Goal: Communication & Community: Answer question/provide support

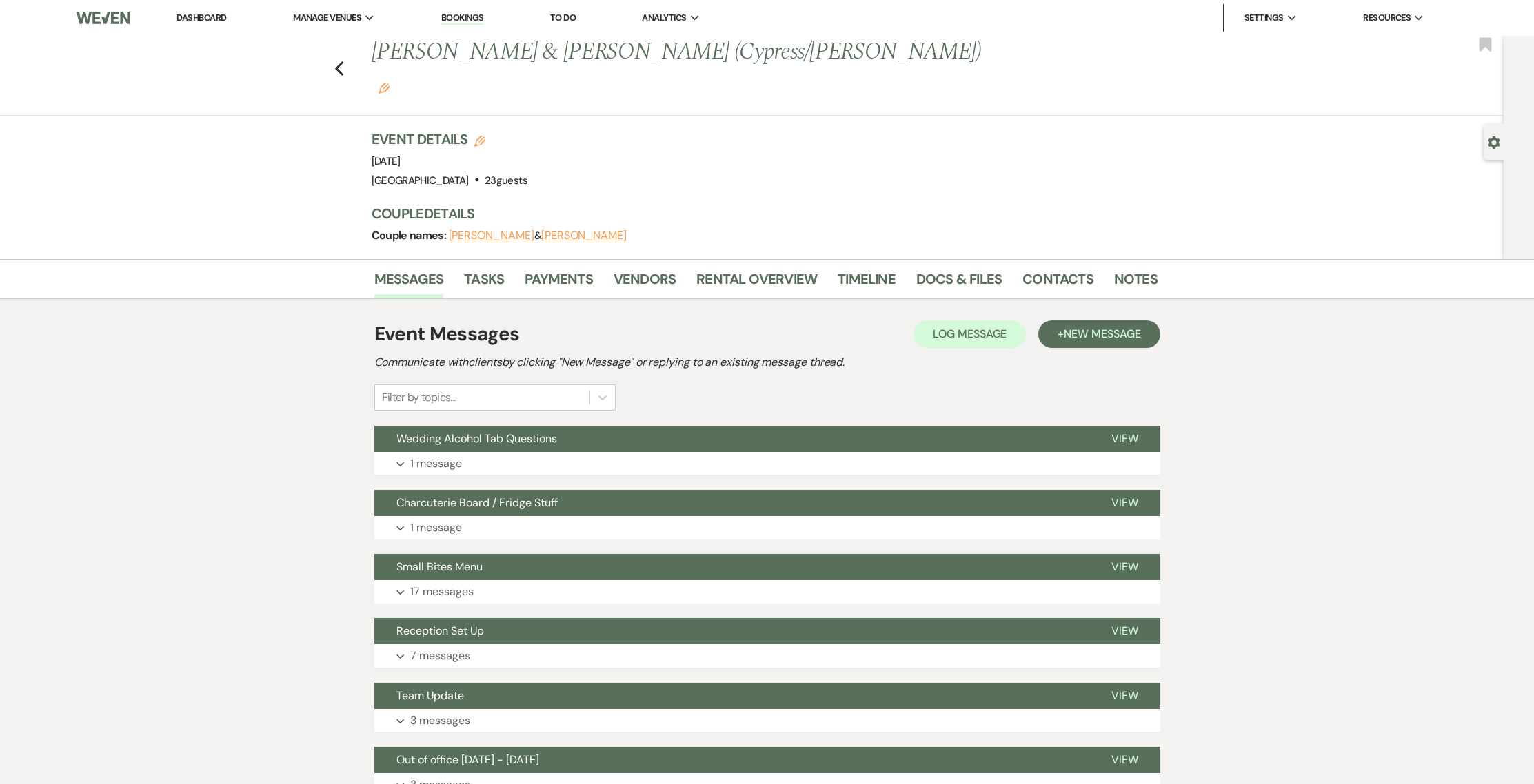
click at [195, 14] on link "Dashboard" at bounding box center [201, 18] width 50 height 12
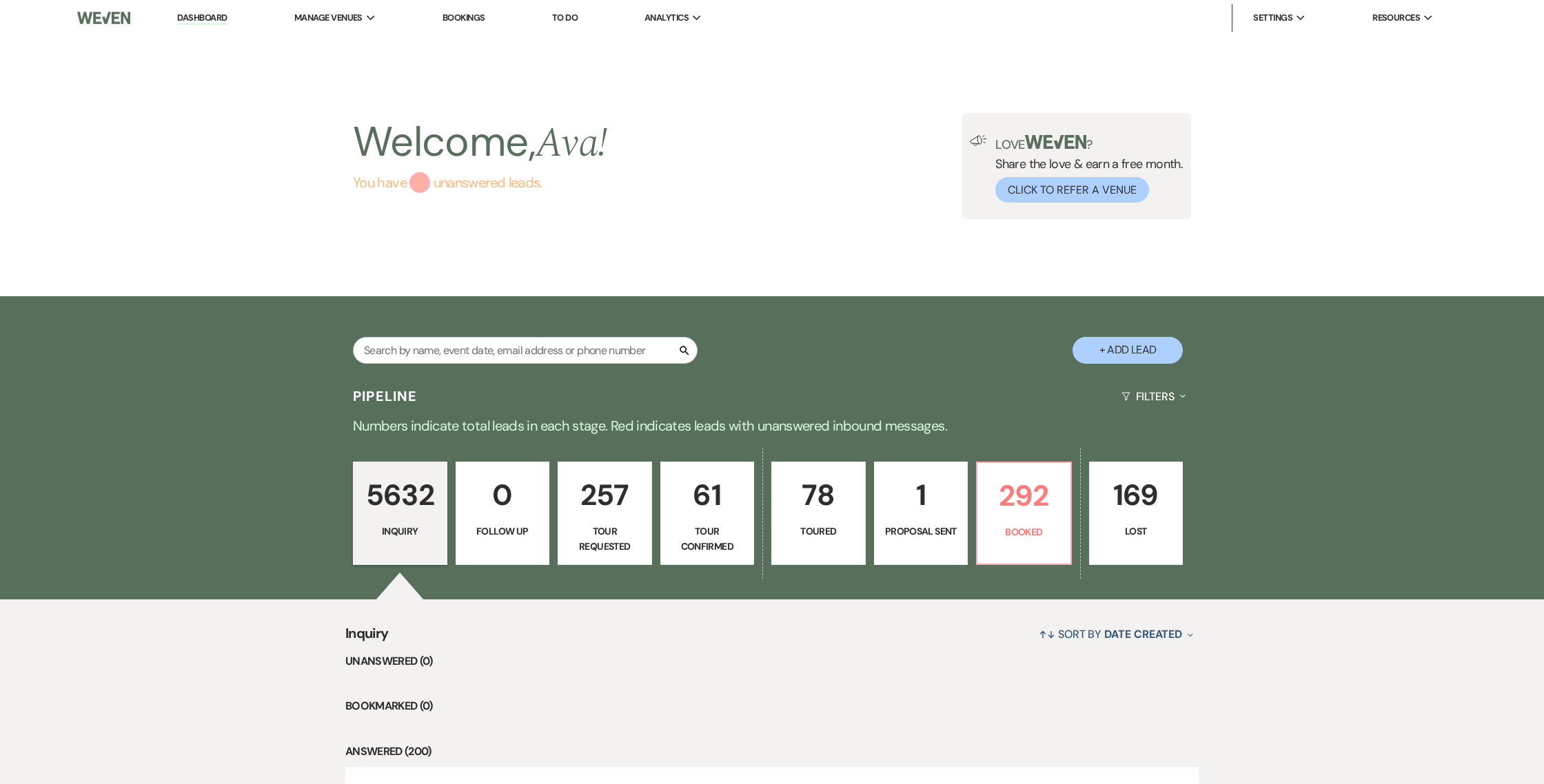
click at [435, 184] on link "You have 2 unanswered lead s ." at bounding box center [480, 182] width 255 height 21
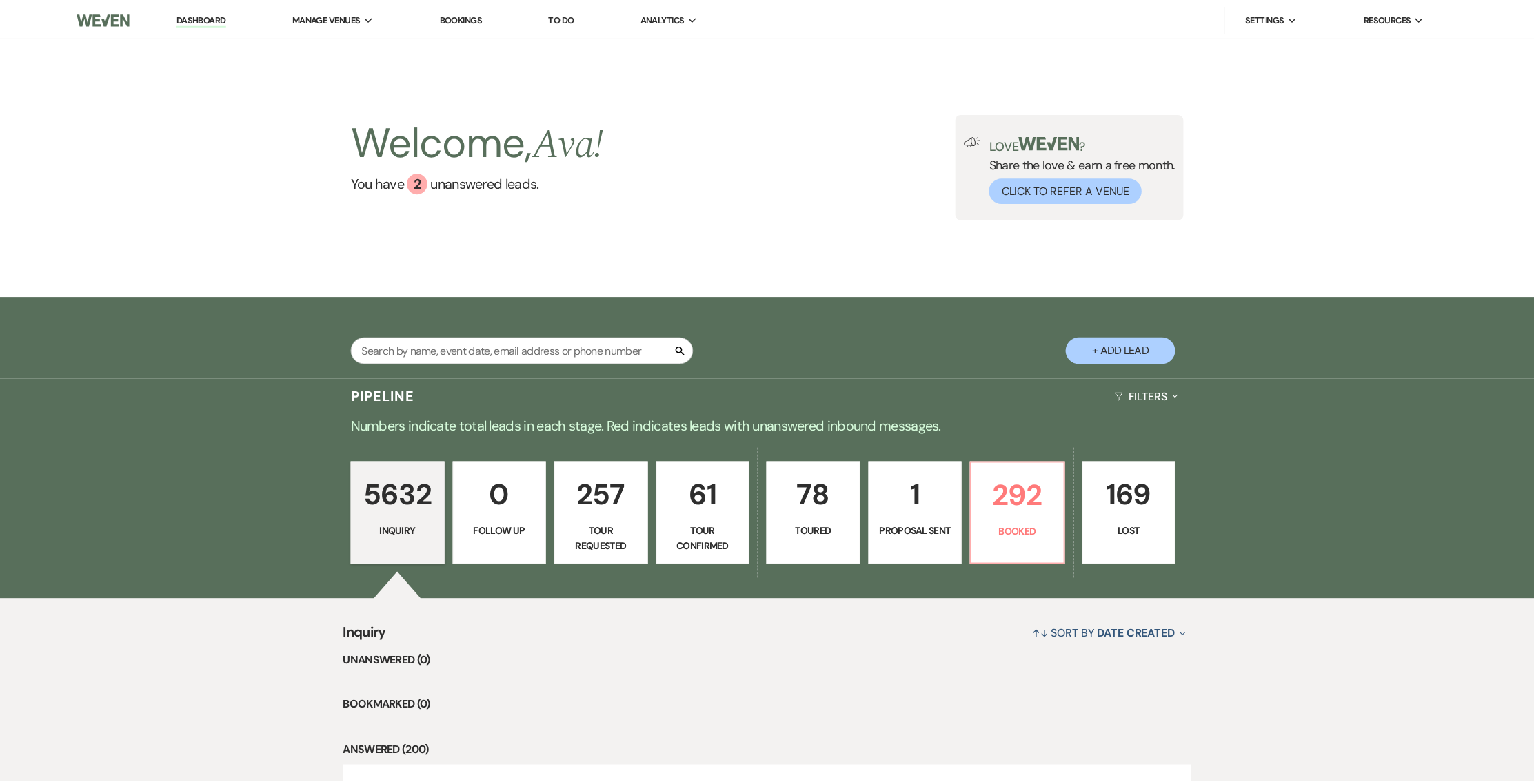
scroll to position [295, 0]
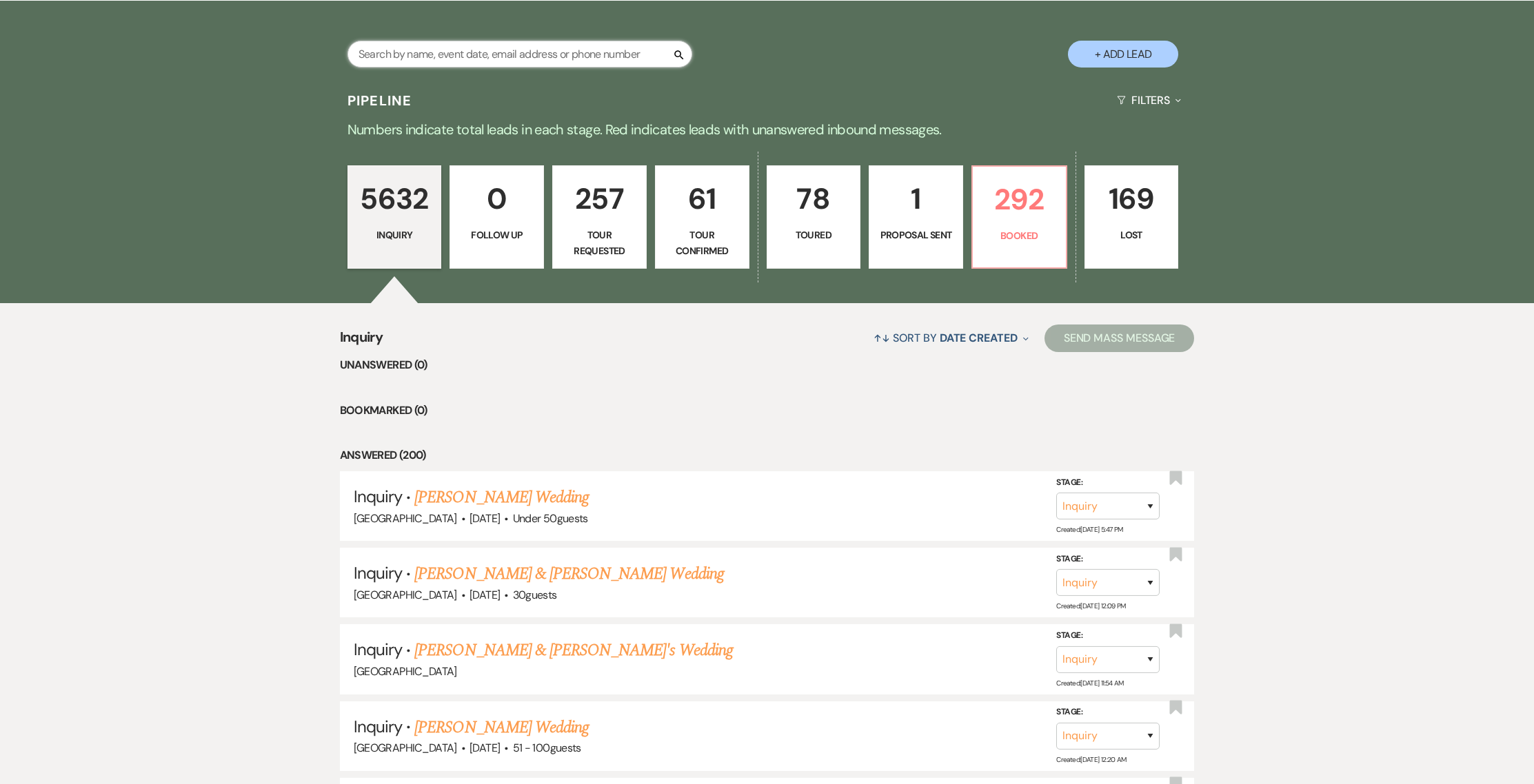
click at [466, 59] on input "text" at bounding box center [520, 53] width 344 height 27
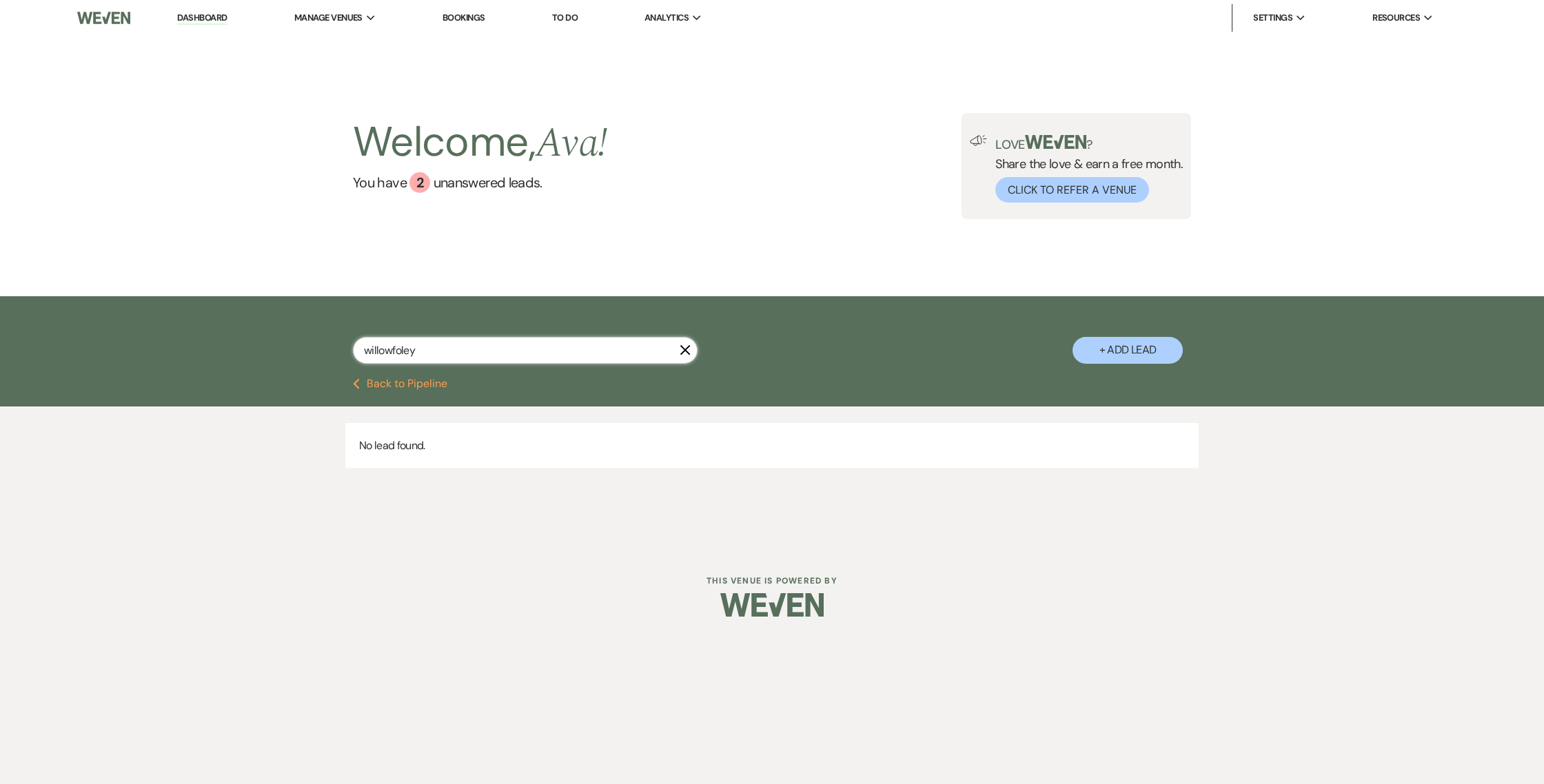
click at [393, 352] on input "willowfoley" at bounding box center [525, 350] width 344 height 27
type input "willowf oley"
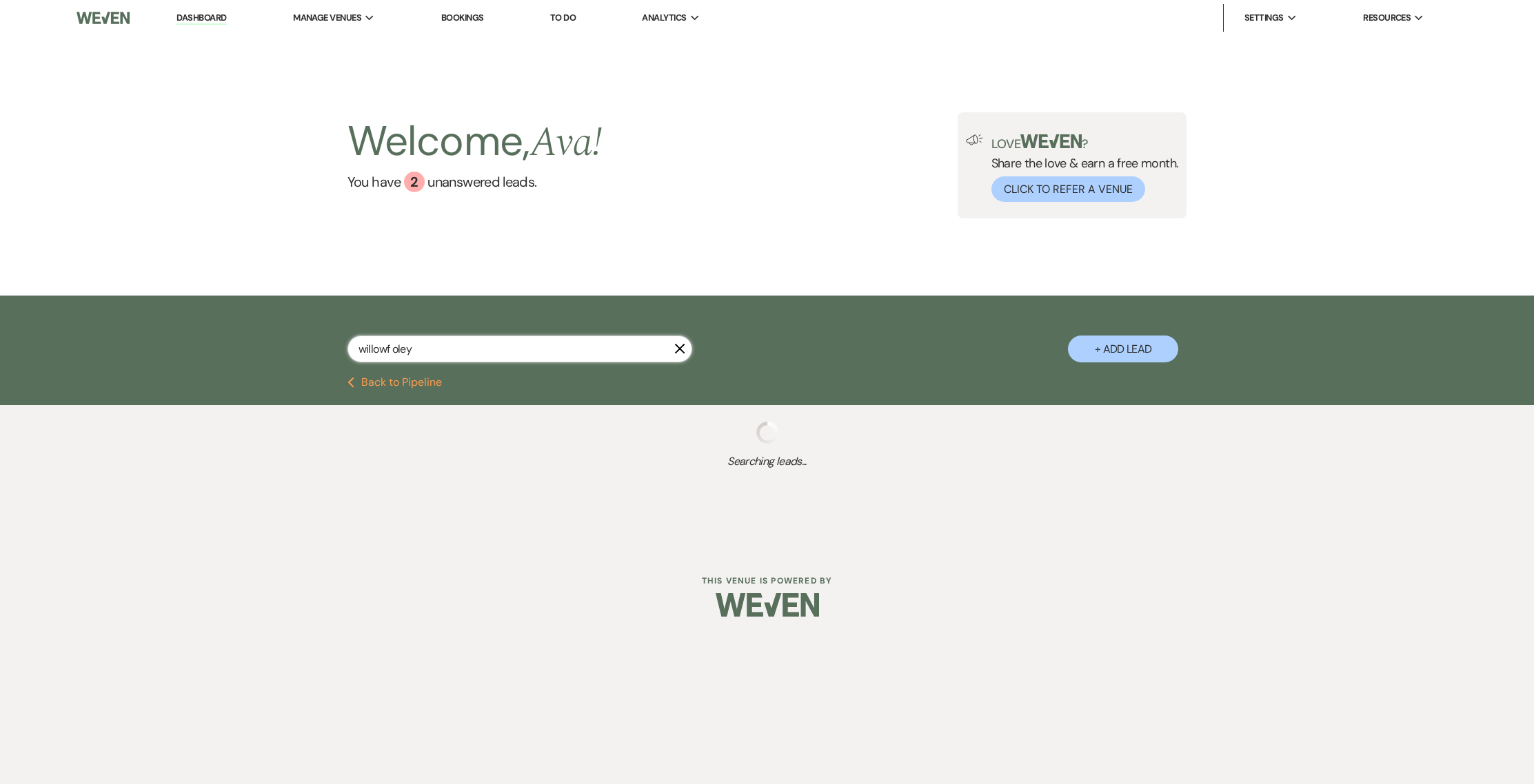
select select "4"
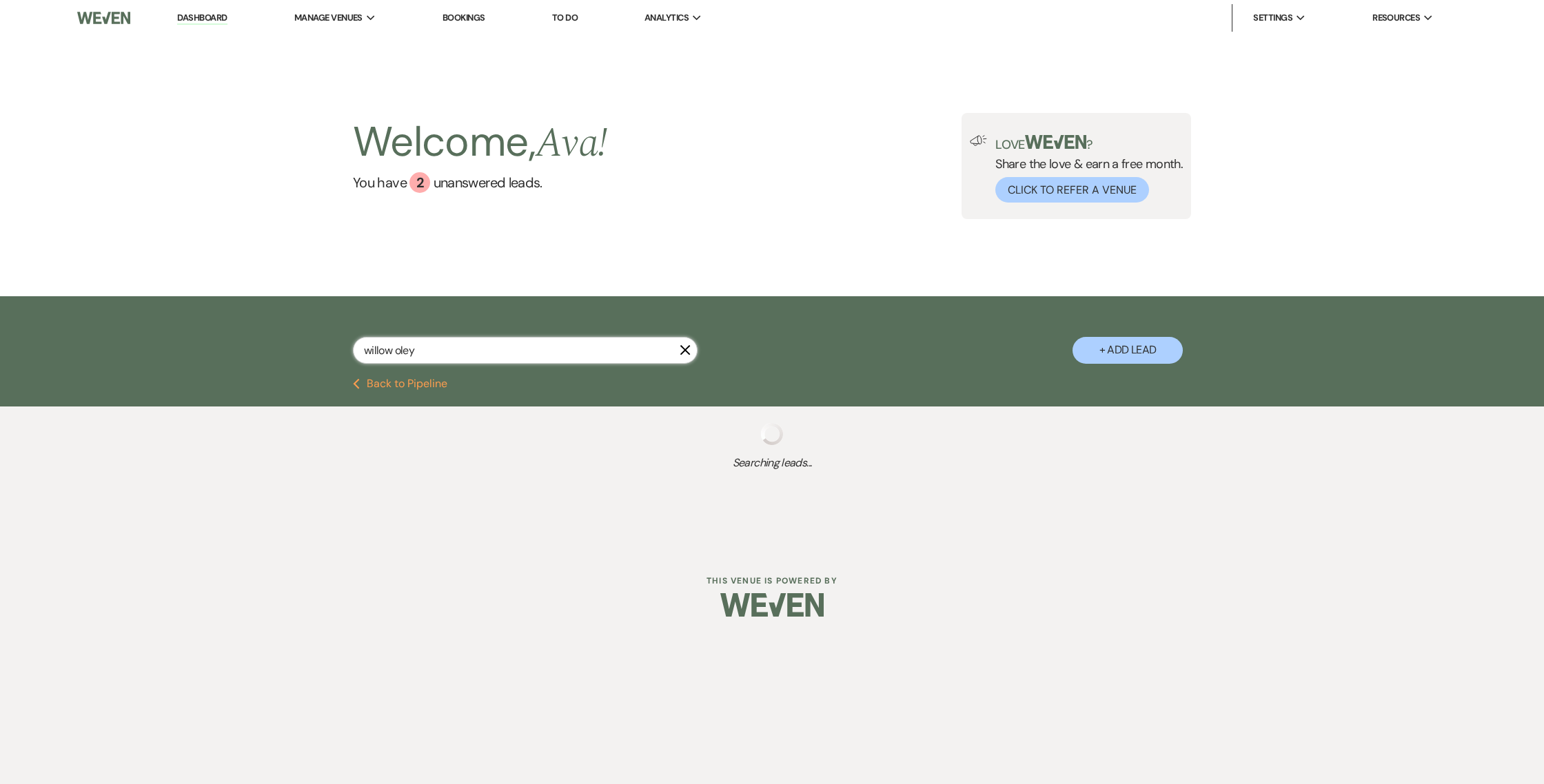
type input "[PERSON_NAME]"
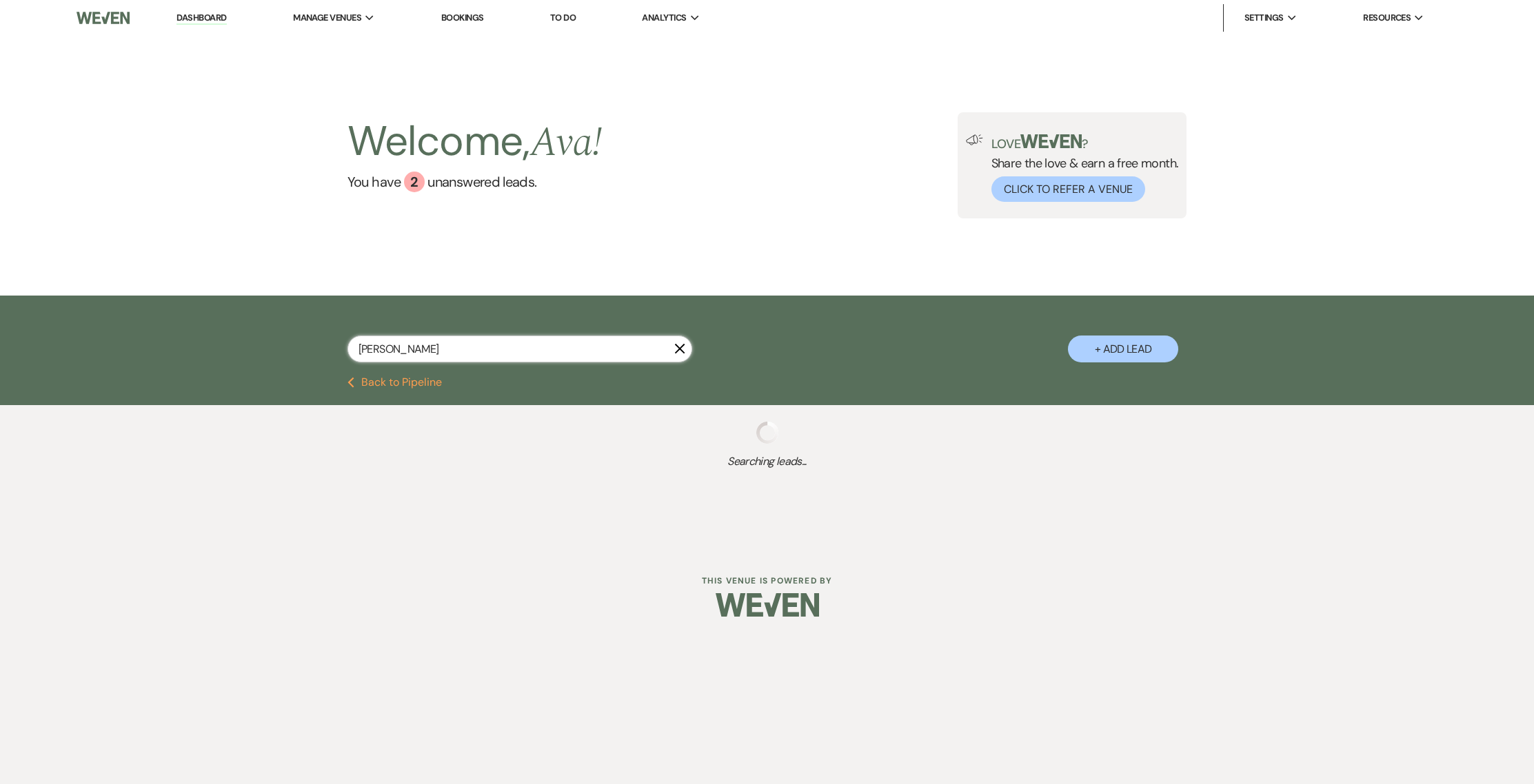
select select "4"
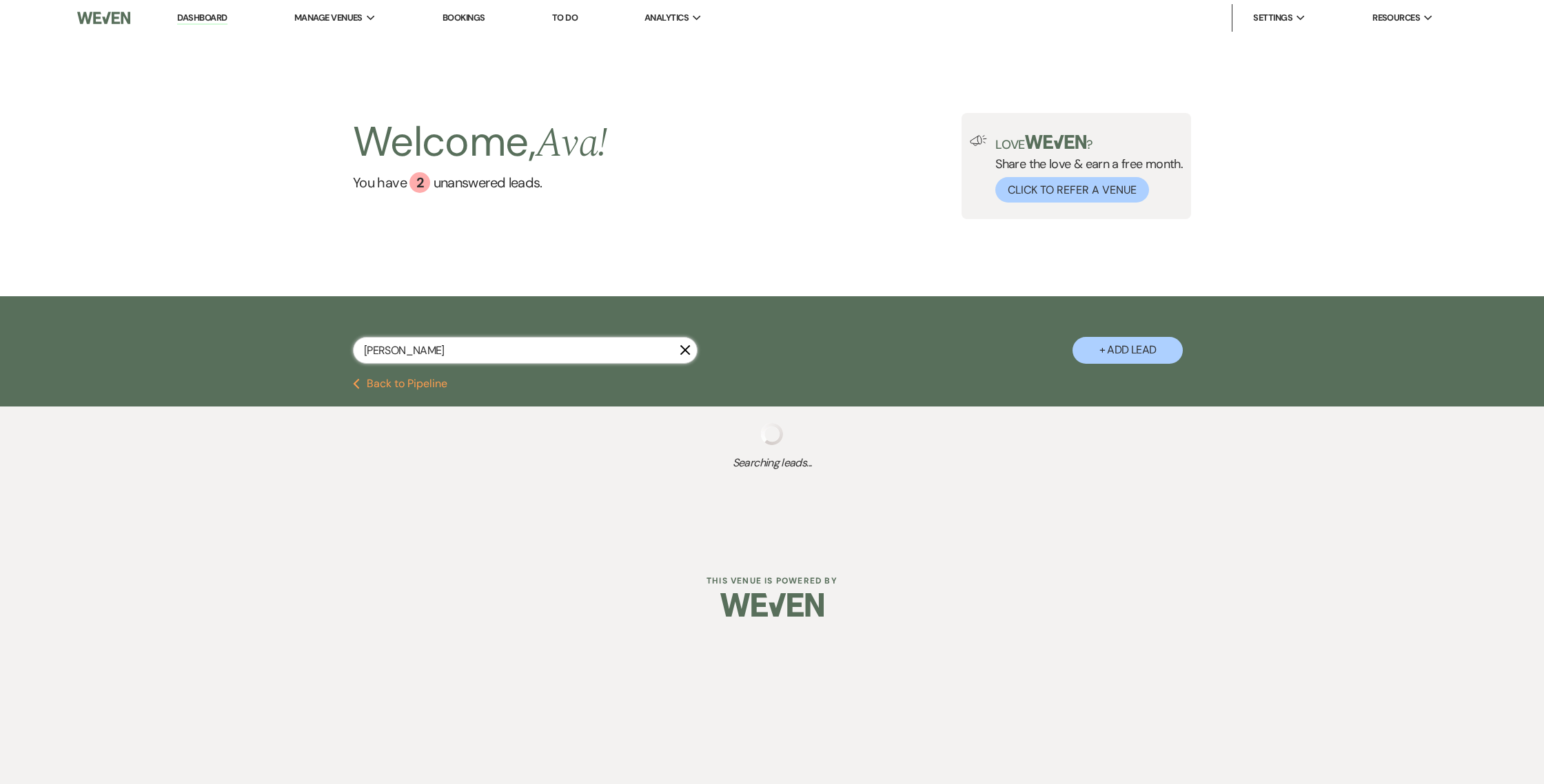
select select "4"
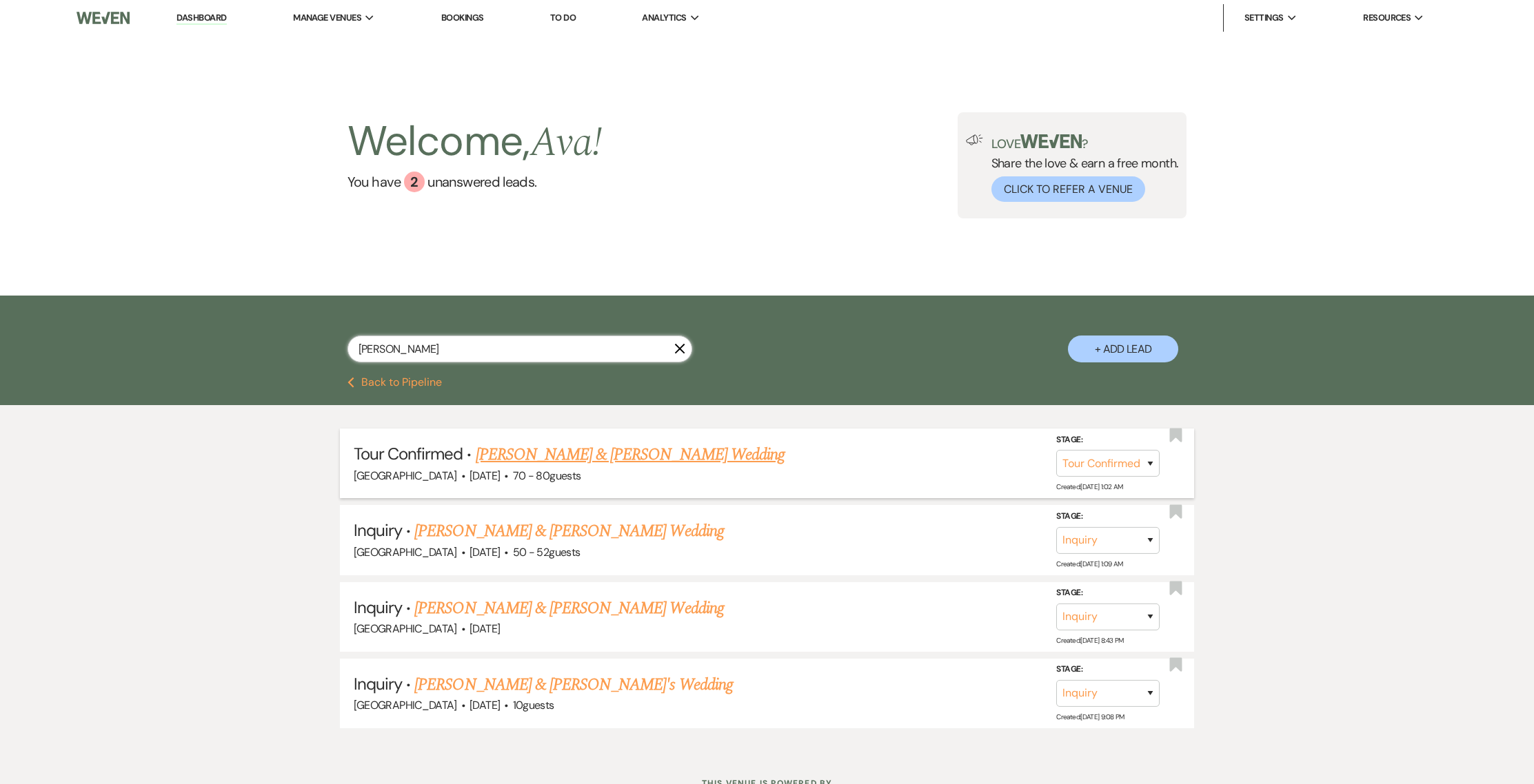
type input "[PERSON_NAME]"
click at [524, 458] on link "[PERSON_NAME] & [PERSON_NAME] Wedding" at bounding box center [630, 454] width 309 height 25
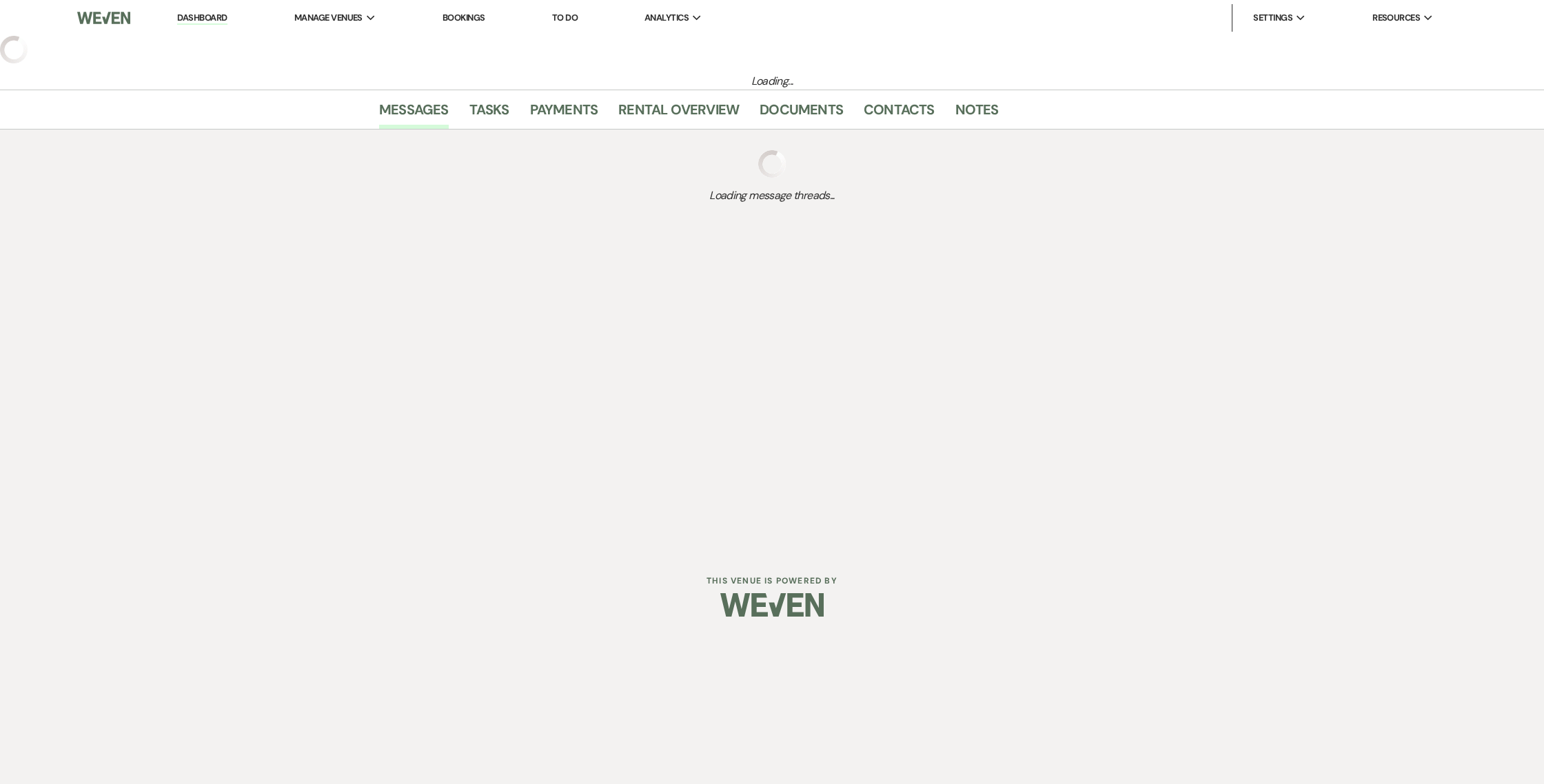
select select "4"
select select "5"
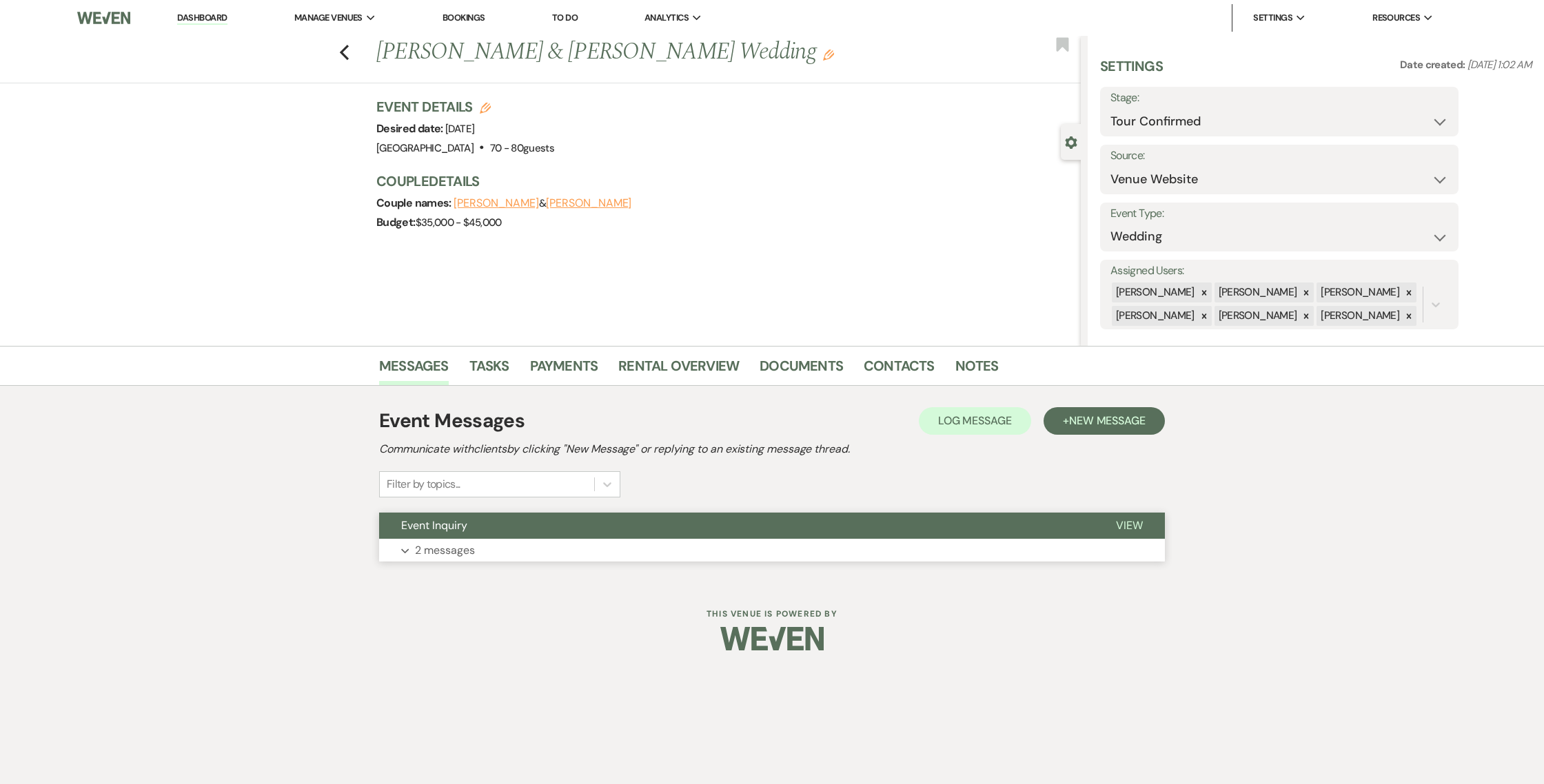
click at [514, 521] on button "Event Inquiry" at bounding box center [736, 526] width 714 height 26
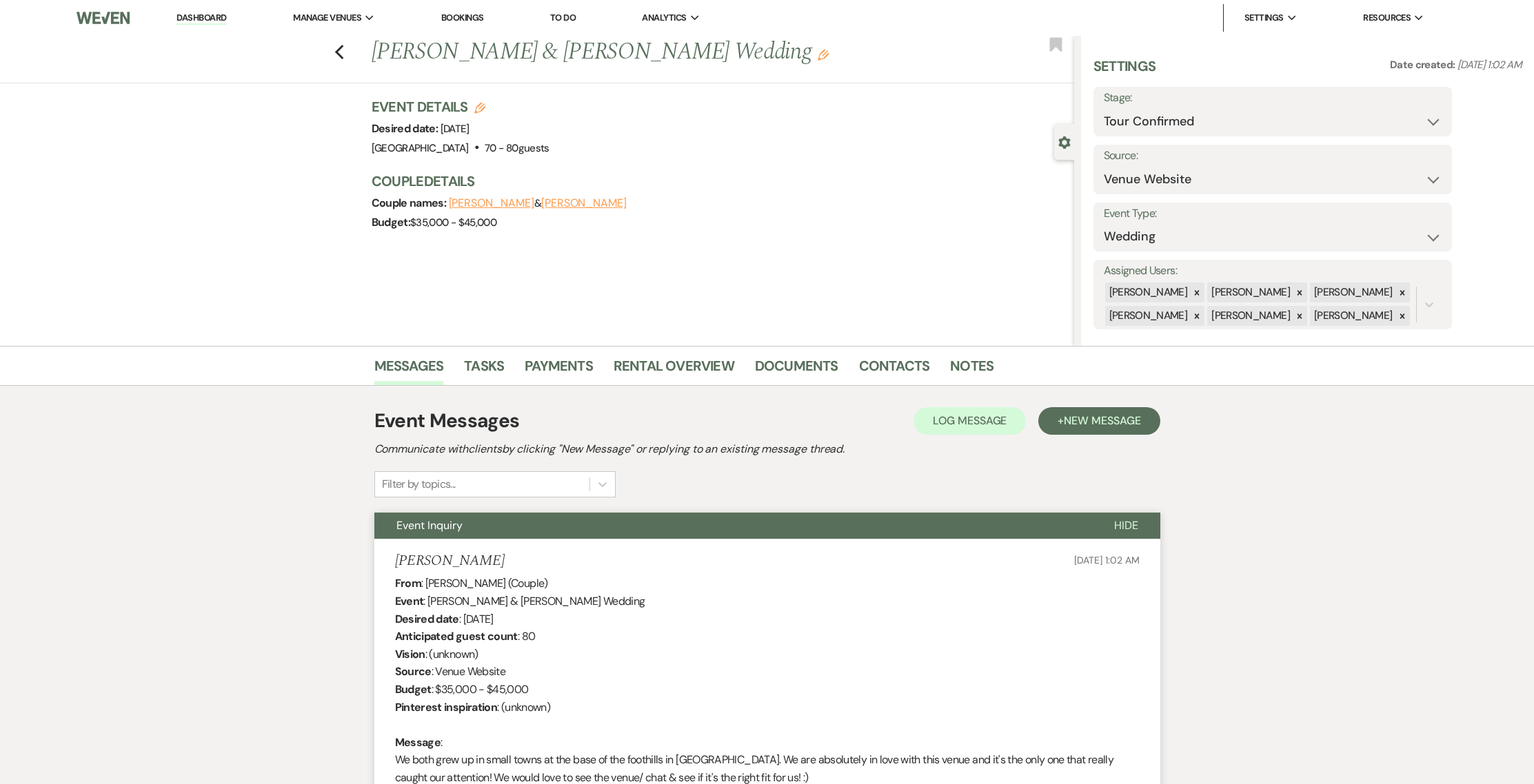
click at [1172, 107] on label "Stage:" at bounding box center [1272, 98] width 337 height 20
click at [1431, 123] on select "Inquiry Follow Up Tour Requested Tour Confirmed Toured Proposal Sent Booked Lost" at bounding box center [1272, 121] width 337 height 27
click at [219, 348] on div "Messages Tasks Payments Rental Overview Documents Contacts Notes" at bounding box center [767, 366] width 1534 height 40
click at [1438, 114] on select "Inquiry Follow Up Tour Requested Tour Confirmed Toured Proposal Sent Booked Lost" at bounding box center [1272, 121] width 337 height 27
select select "5"
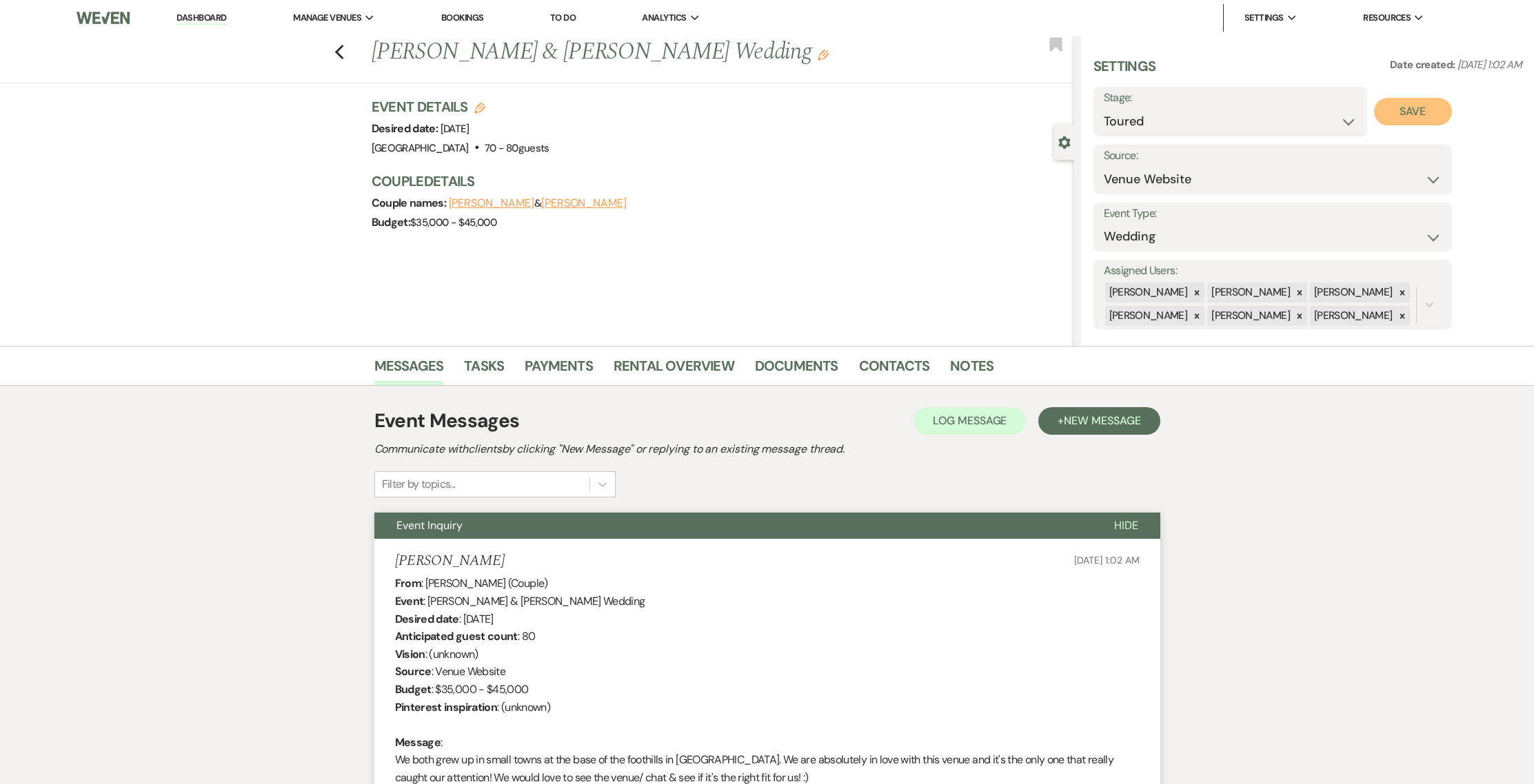
click at [1391, 113] on button "Save" at bounding box center [1413, 112] width 77 height 28
click at [1083, 429] on button "+ New Message" at bounding box center [1098, 421] width 121 height 28
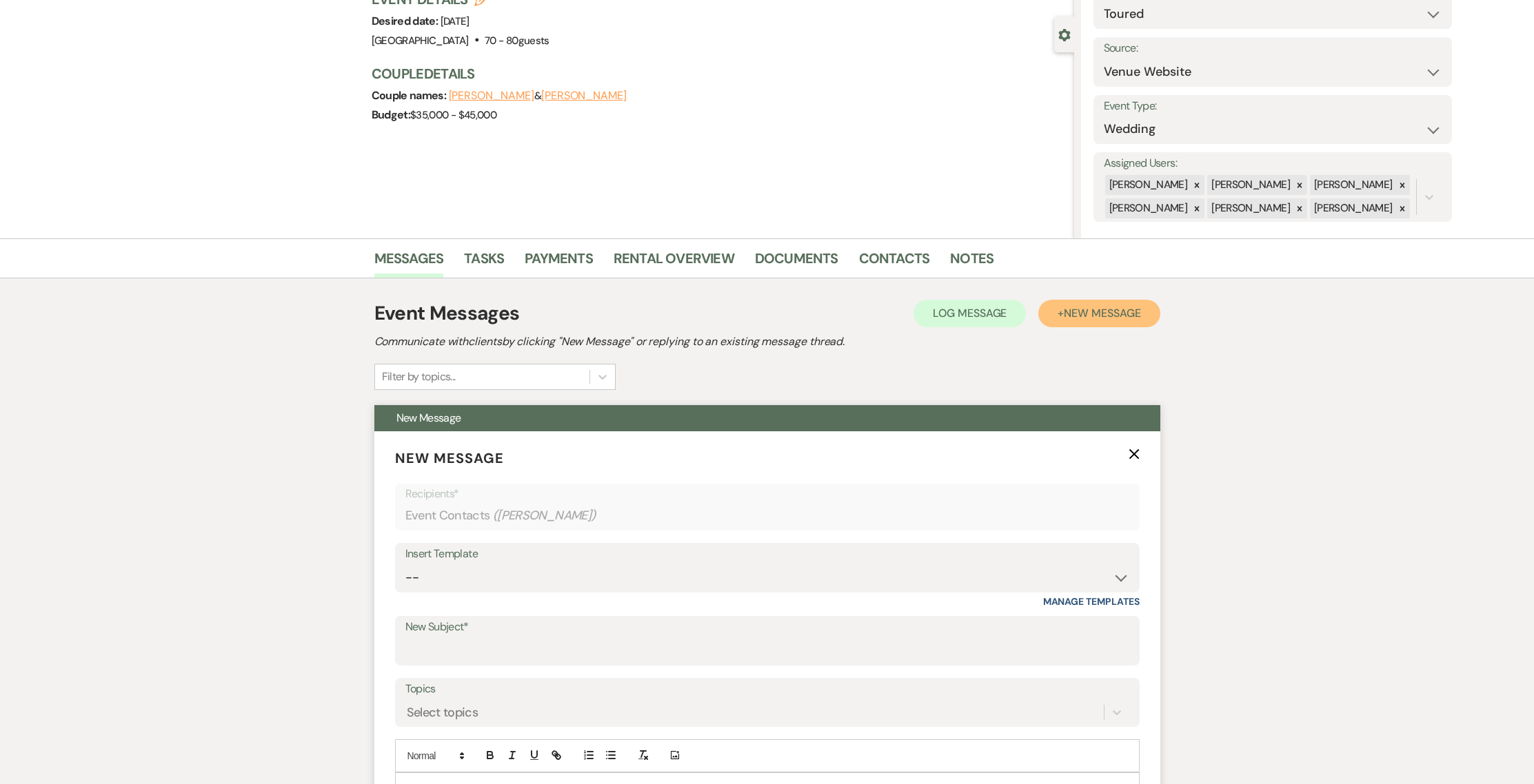
scroll to position [237, 0]
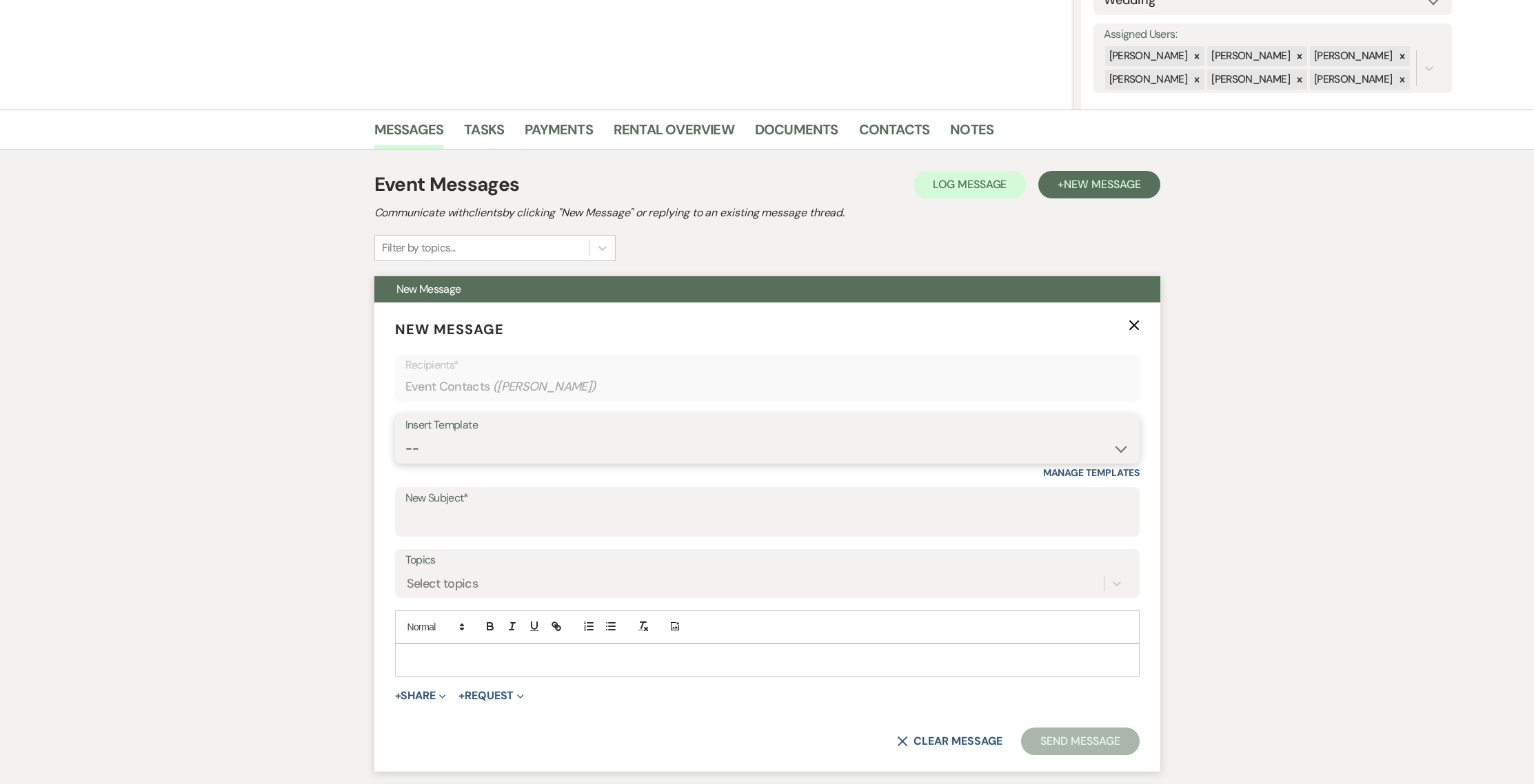
click at [671, 441] on select "-- Weven Planning Portal Introduction (Booked Events) 1st planning email ([PERS…" at bounding box center [767, 448] width 724 height 27
select select "886"
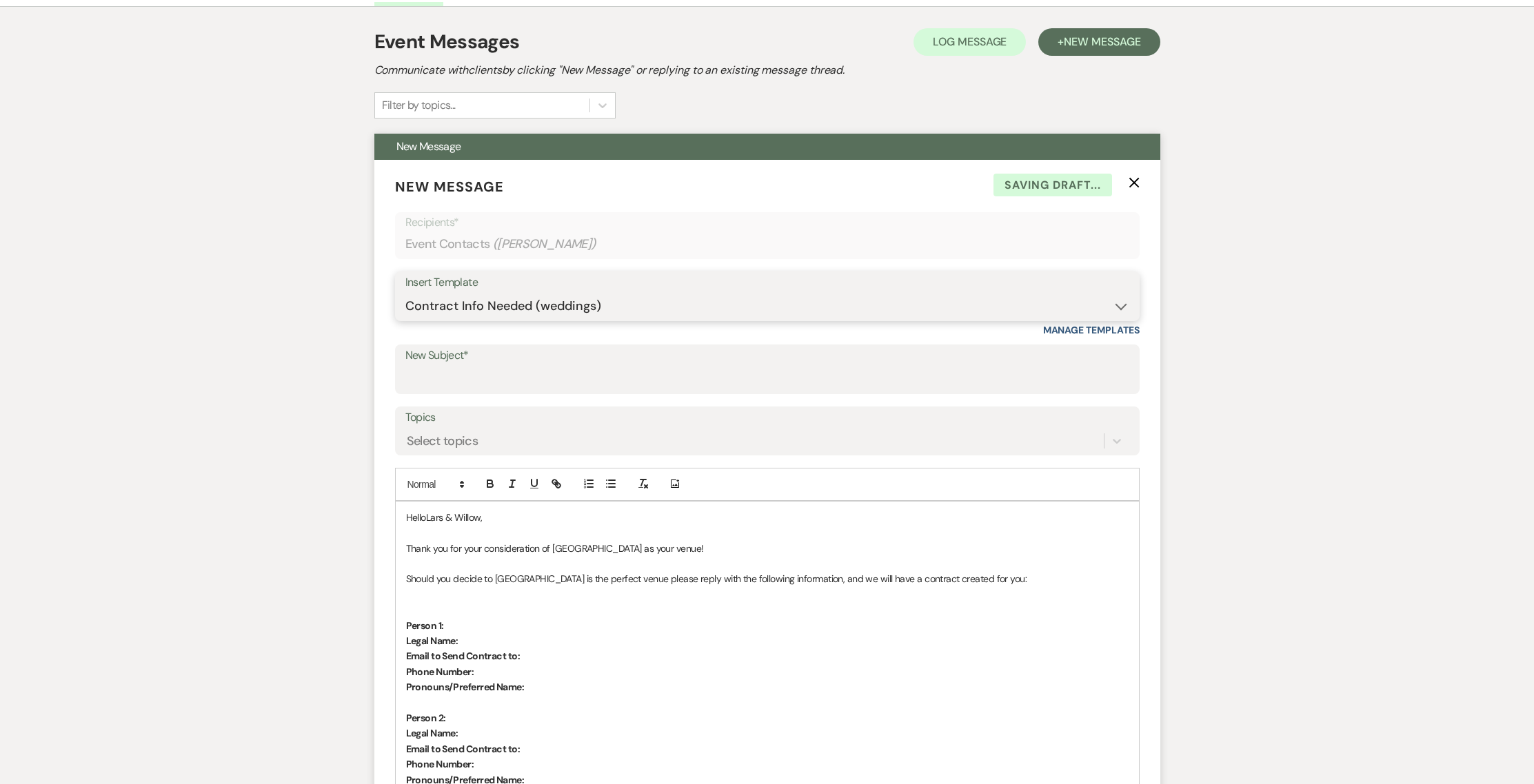
scroll to position [438, 0]
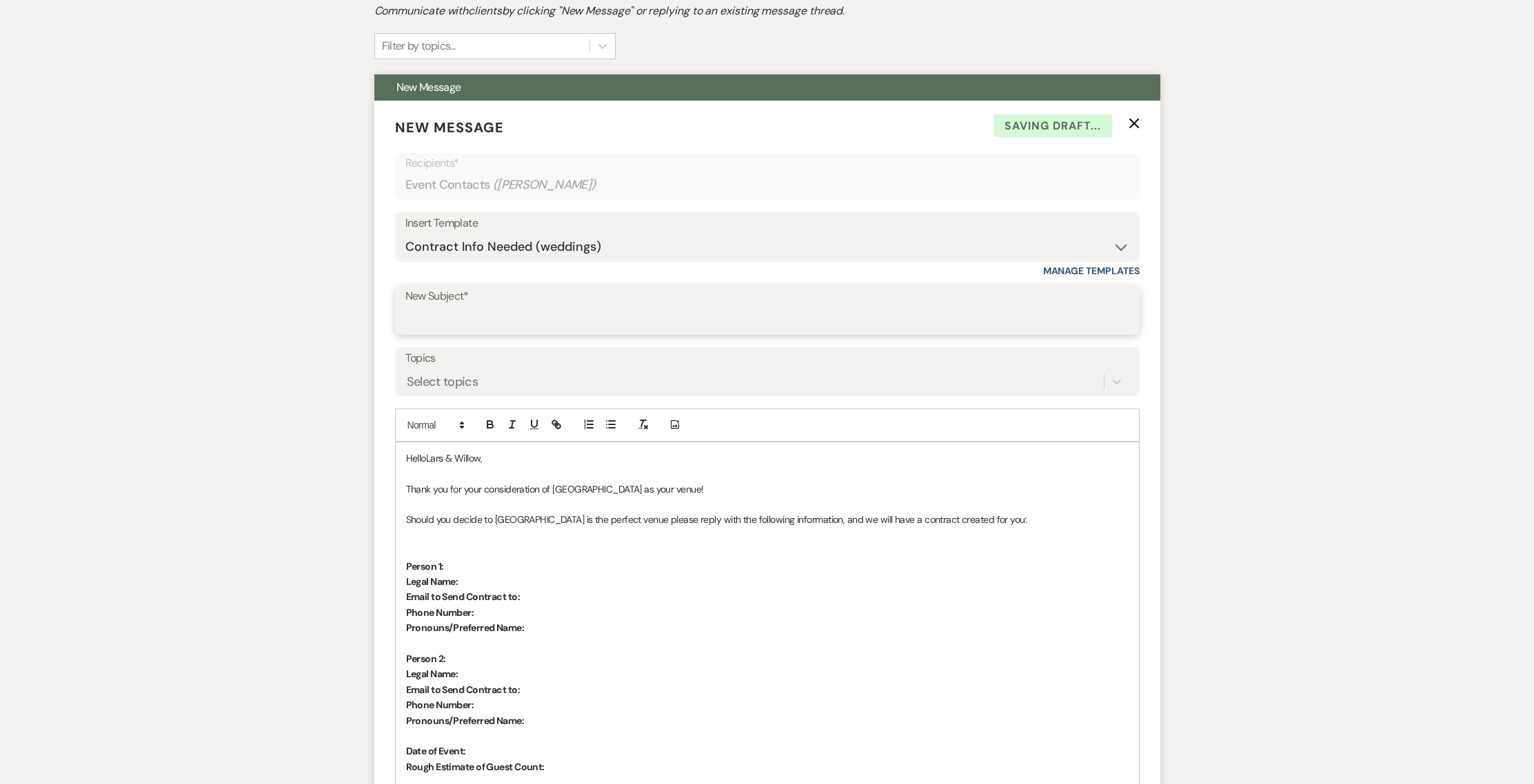
click at [447, 324] on input "New Subject*" at bounding box center [767, 319] width 724 height 27
type input "Post Tour :)"
drag, startPoint x: 442, startPoint y: 452, endPoint x: 403, endPoint y: 459, distance: 39.6
click at [403, 459] on div "HelloLars & [PERSON_NAME], Thank you for your consideration of [GEOGRAPHIC_DATA…" at bounding box center [767, 689] width 743 height 495
click at [531, 470] on p at bounding box center [767, 473] width 722 height 15
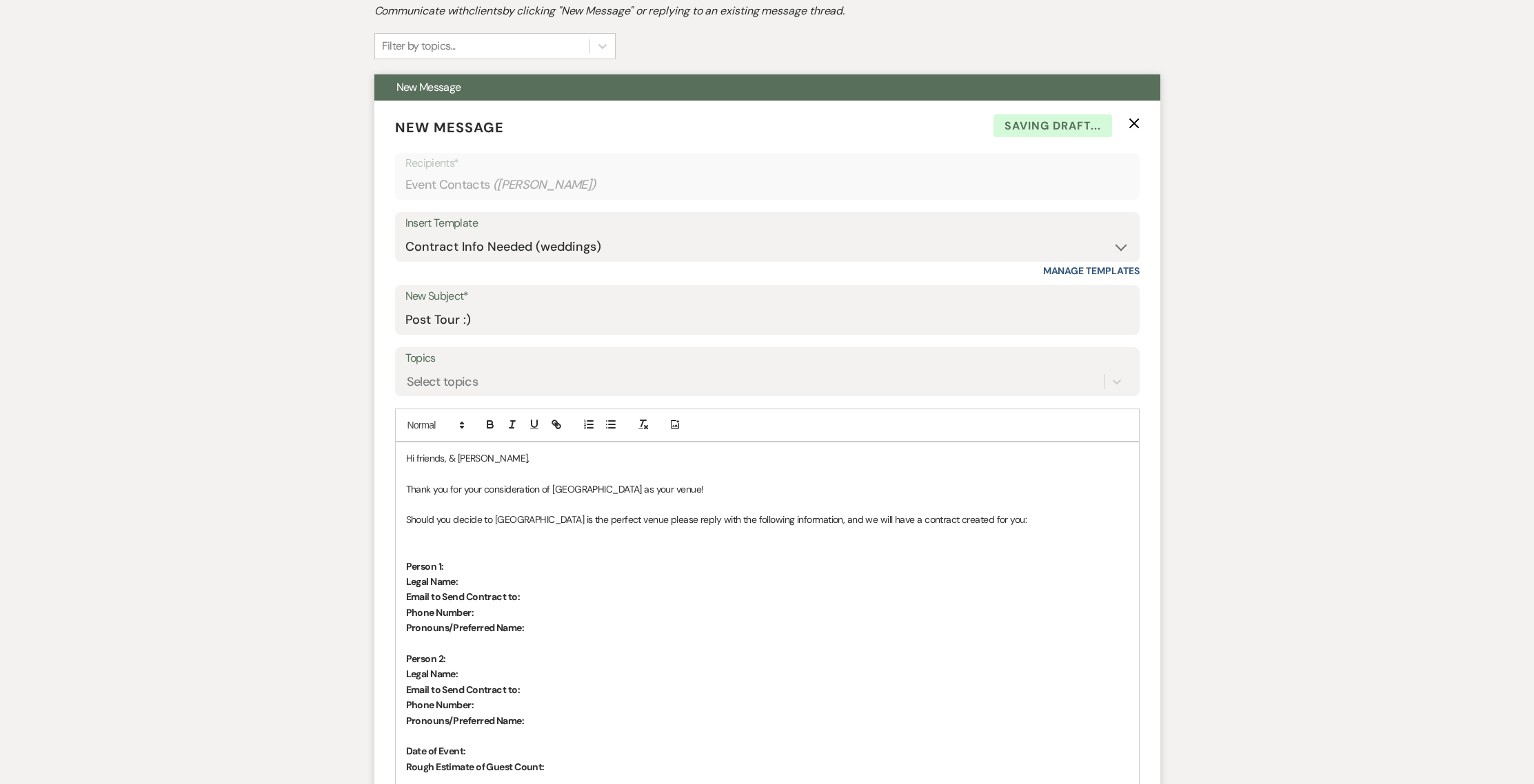
click at [529, 464] on p "Hi friends, & [PERSON_NAME]," at bounding box center [767, 459] width 722 height 15
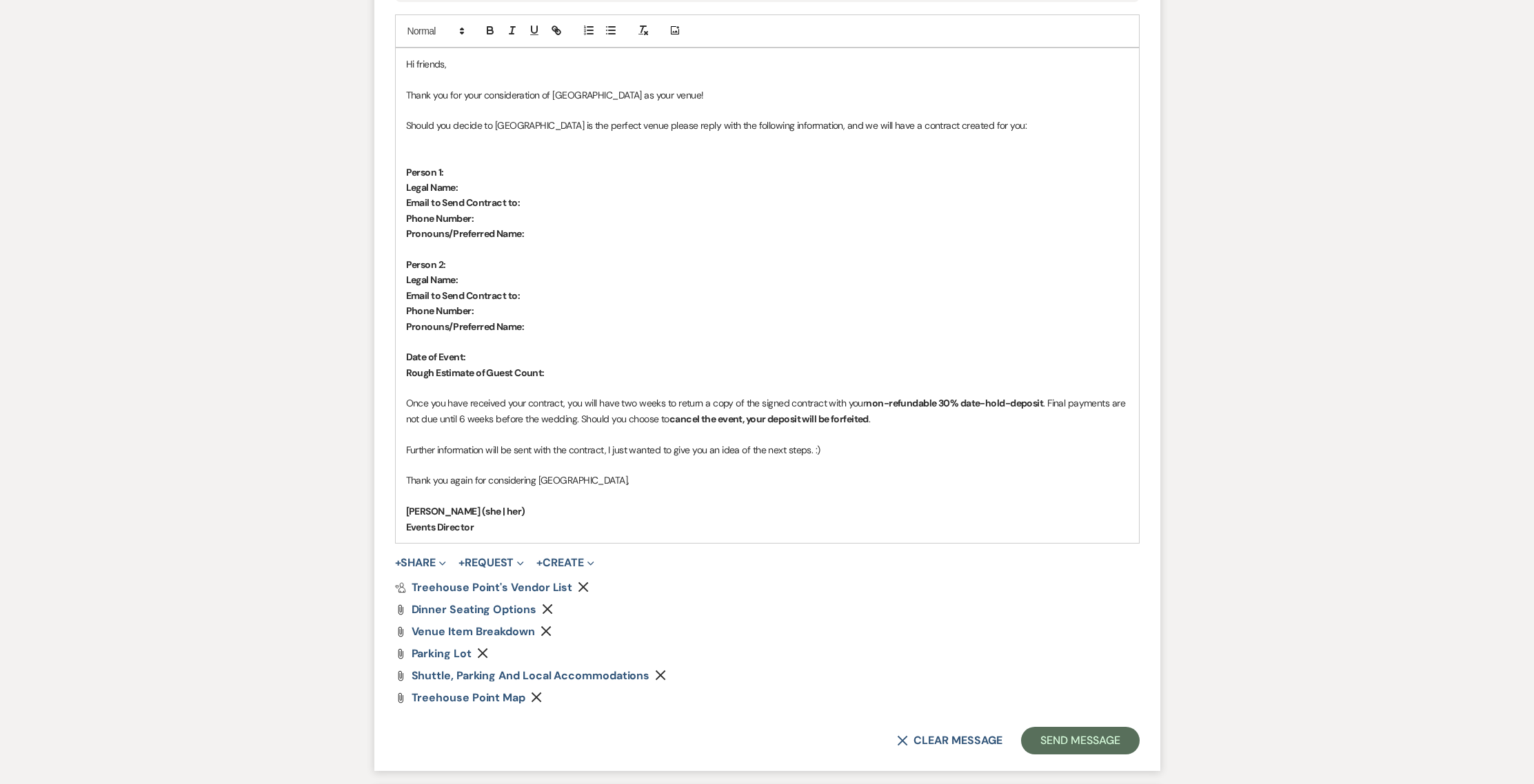
scroll to position [1106, 0]
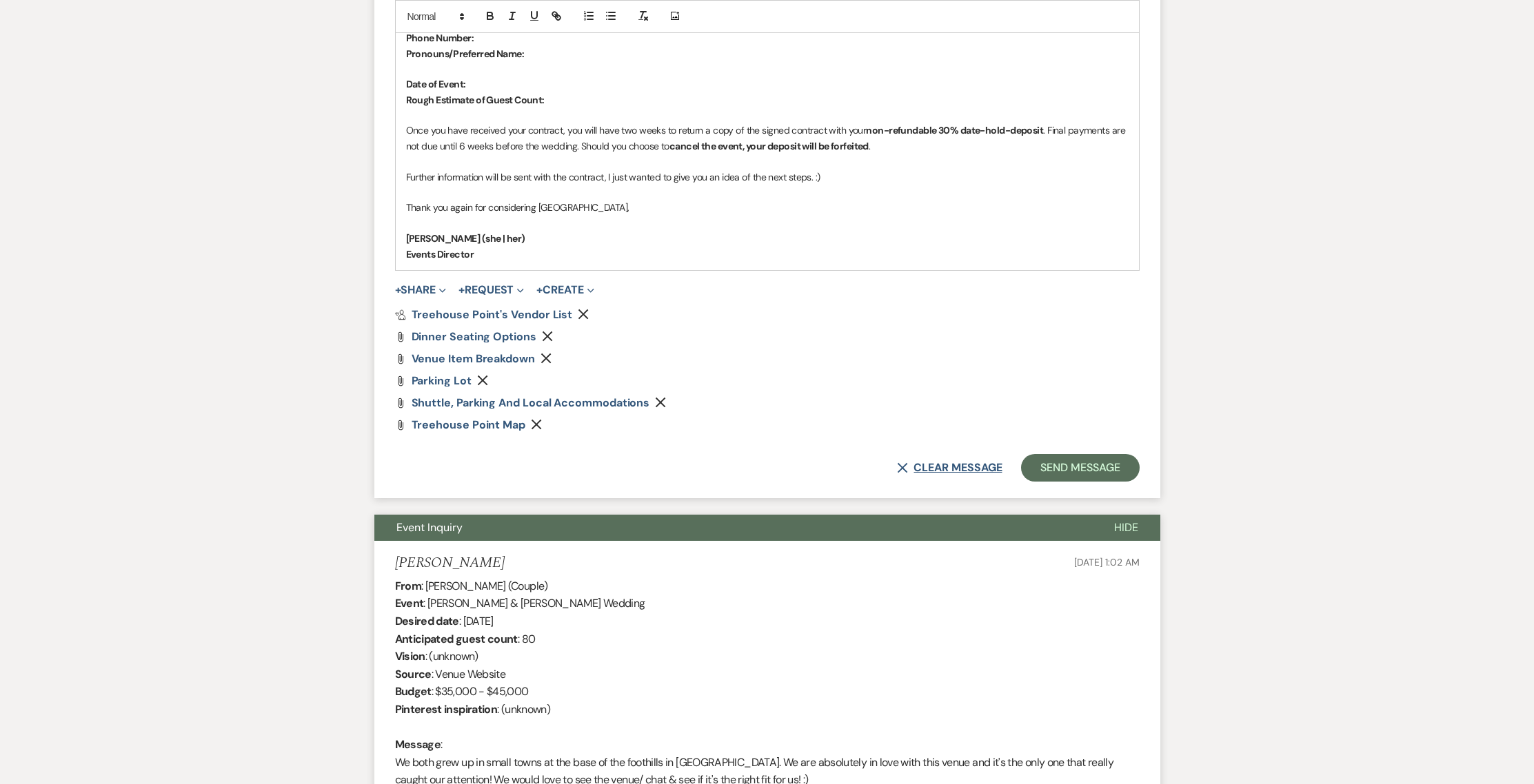
click at [926, 470] on button "X Clear message" at bounding box center [949, 467] width 105 height 11
select select "0"
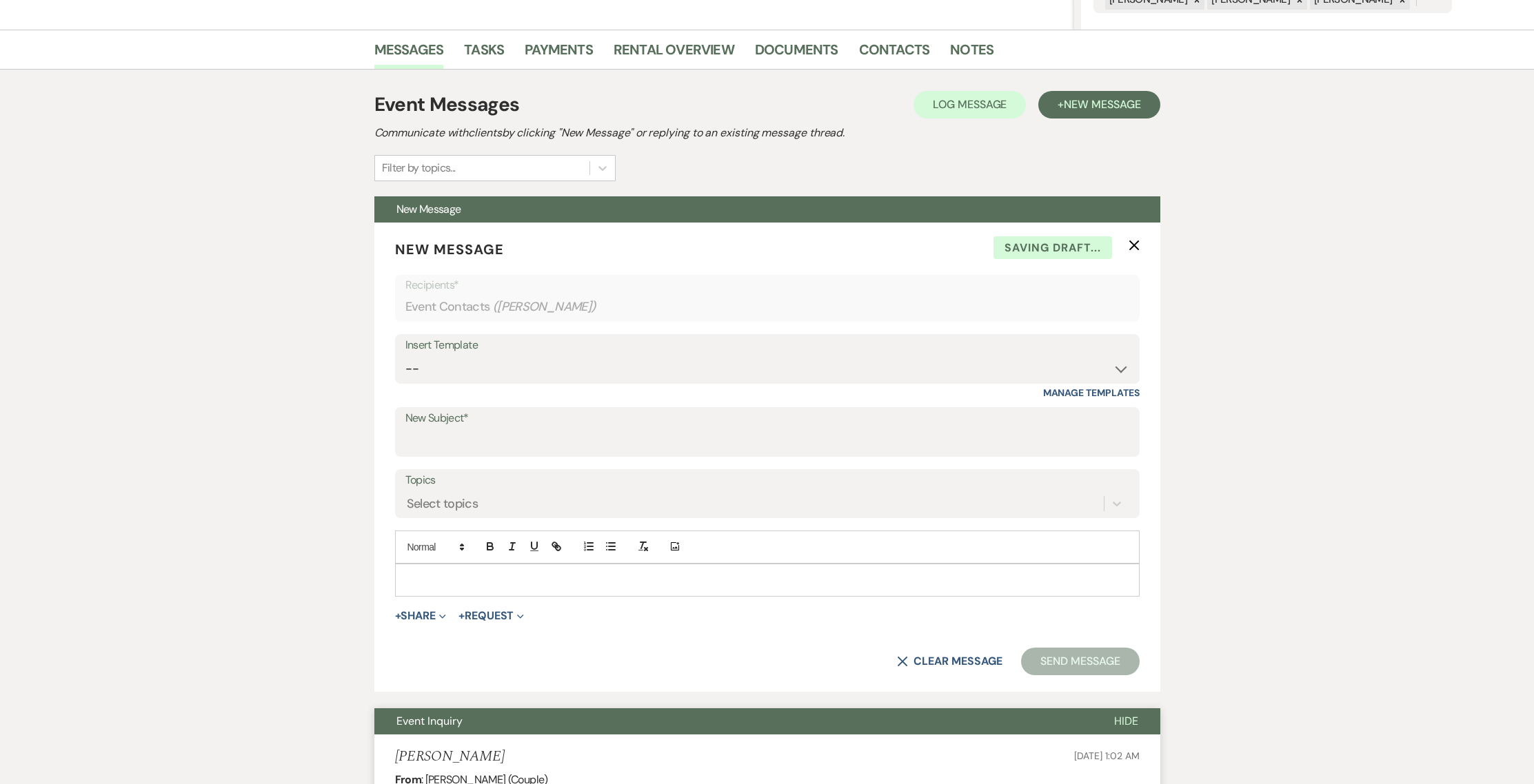
scroll to position [31, 0]
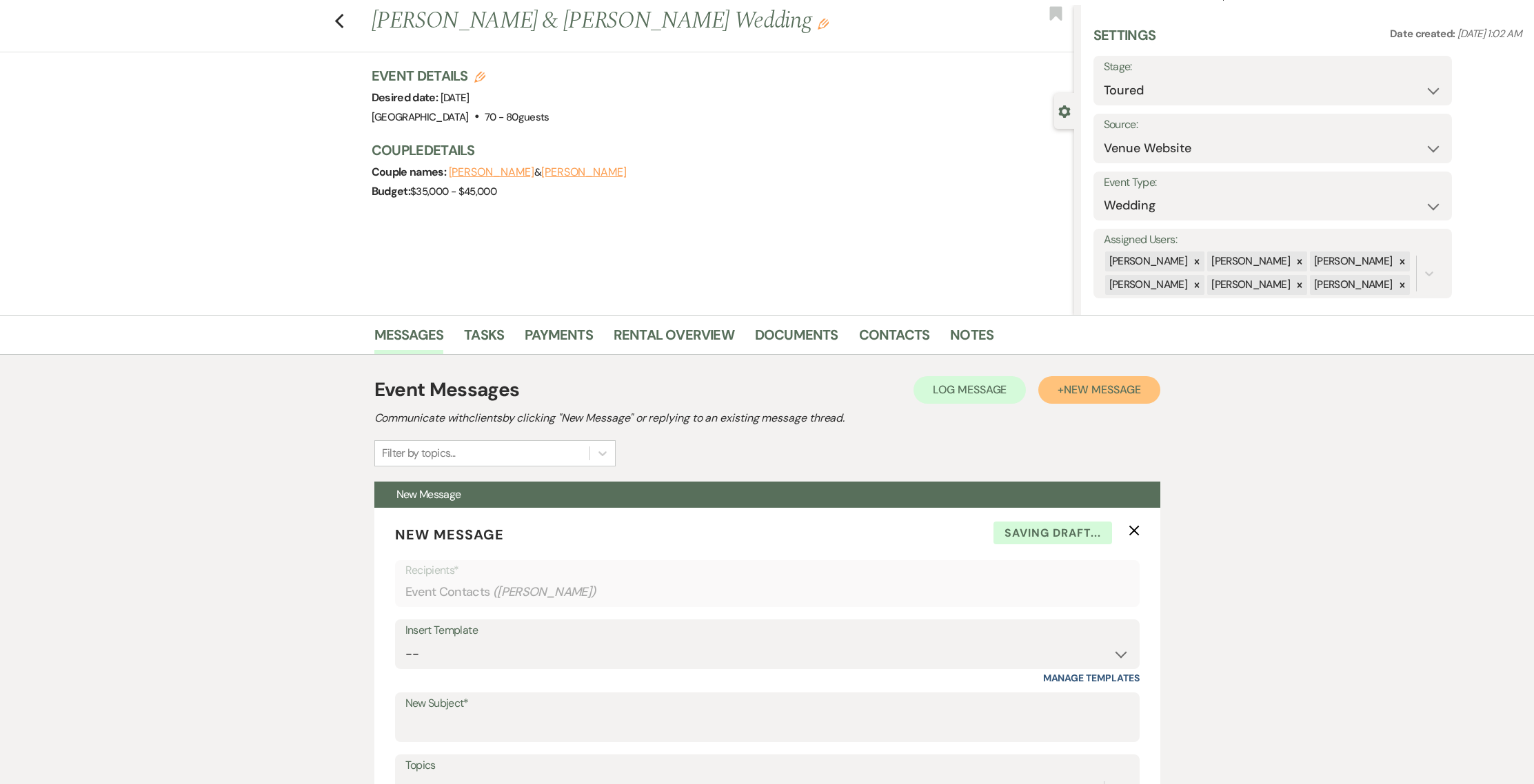
click at [1110, 401] on button "+ New Message" at bounding box center [1098, 390] width 121 height 28
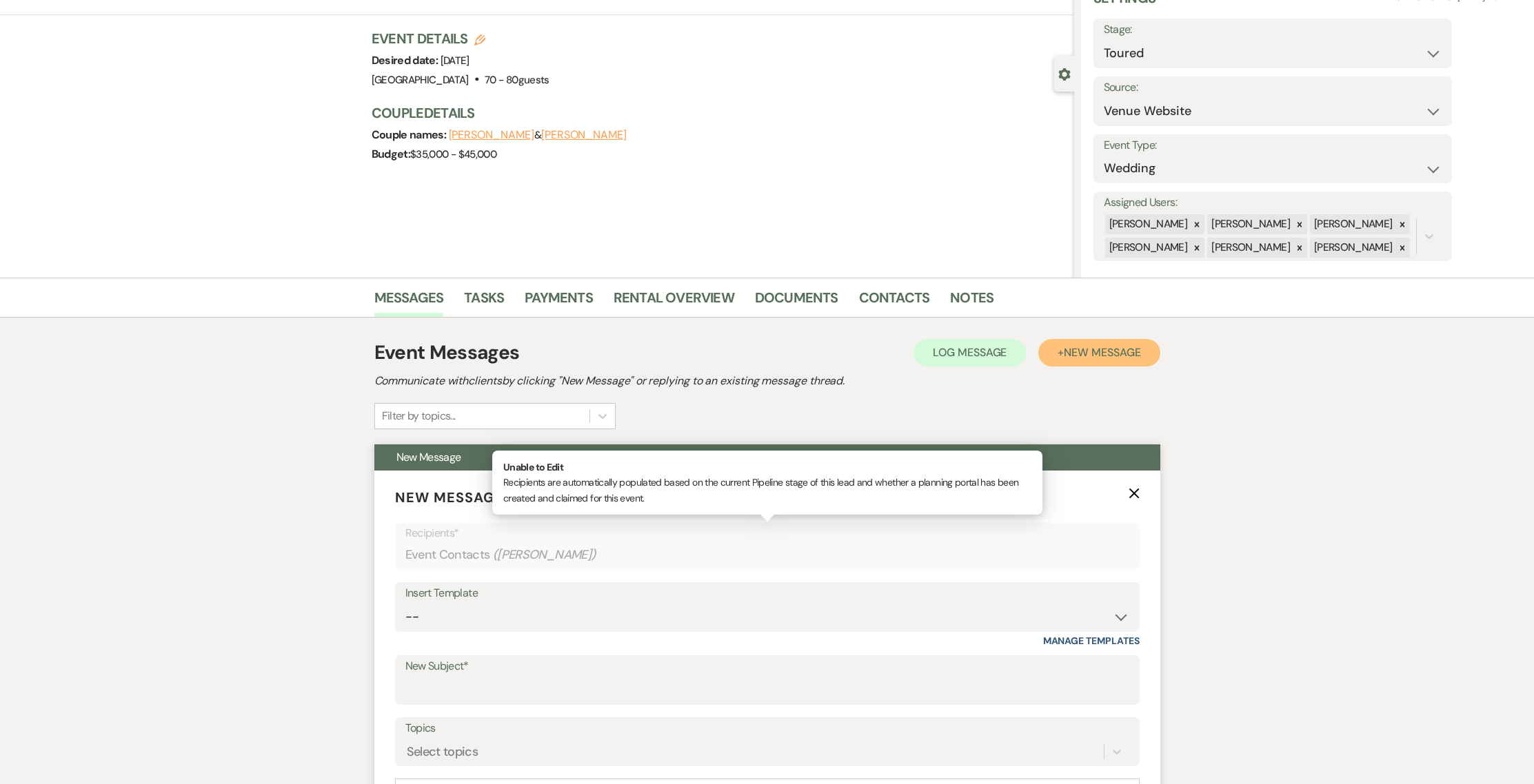
scroll to position [72, 0]
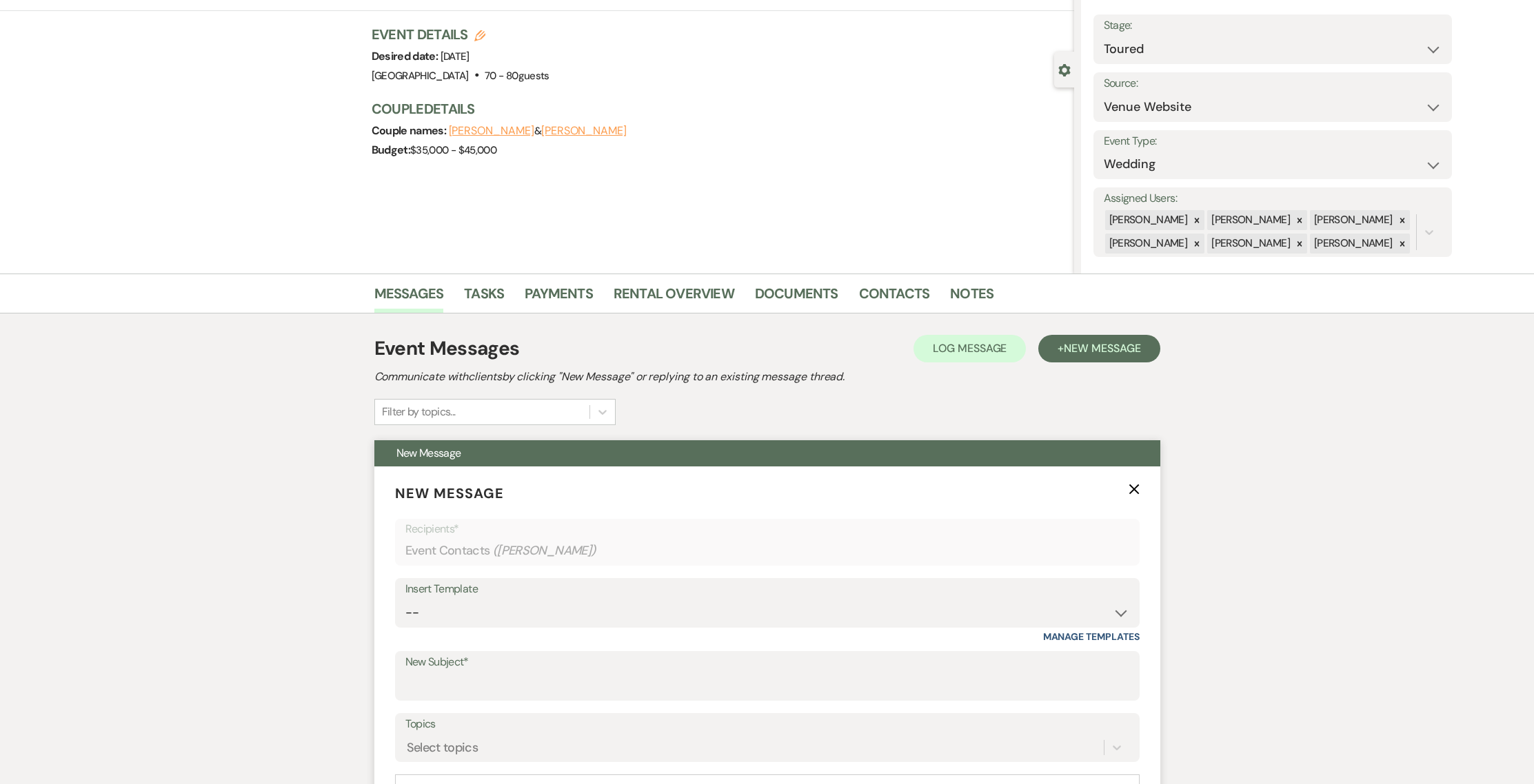
click at [704, 594] on div "Insert Template" at bounding box center [767, 590] width 724 height 20
click at [704, 598] on div "Insert Template" at bounding box center [767, 590] width 724 height 20
click at [1129, 609] on div "Insert Template -- Weven Planning Portal Introduction (Booked Events) 1st plann…" at bounding box center [767, 603] width 745 height 50
click at [1123, 609] on select "-- Weven Planning Portal Introduction (Booked Events) 1st planning email ([PERS…" at bounding box center [767, 613] width 724 height 27
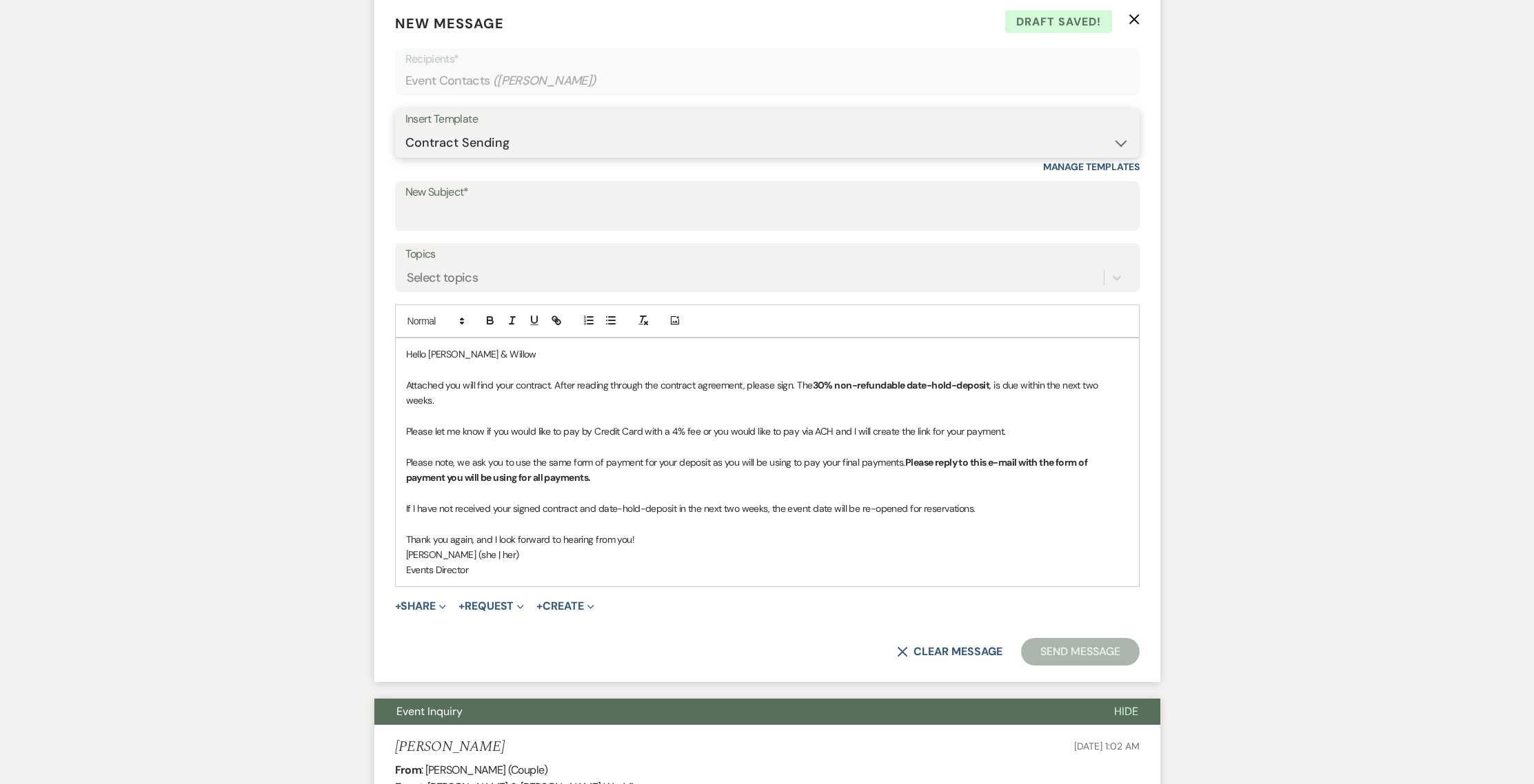
scroll to position [594, 0]
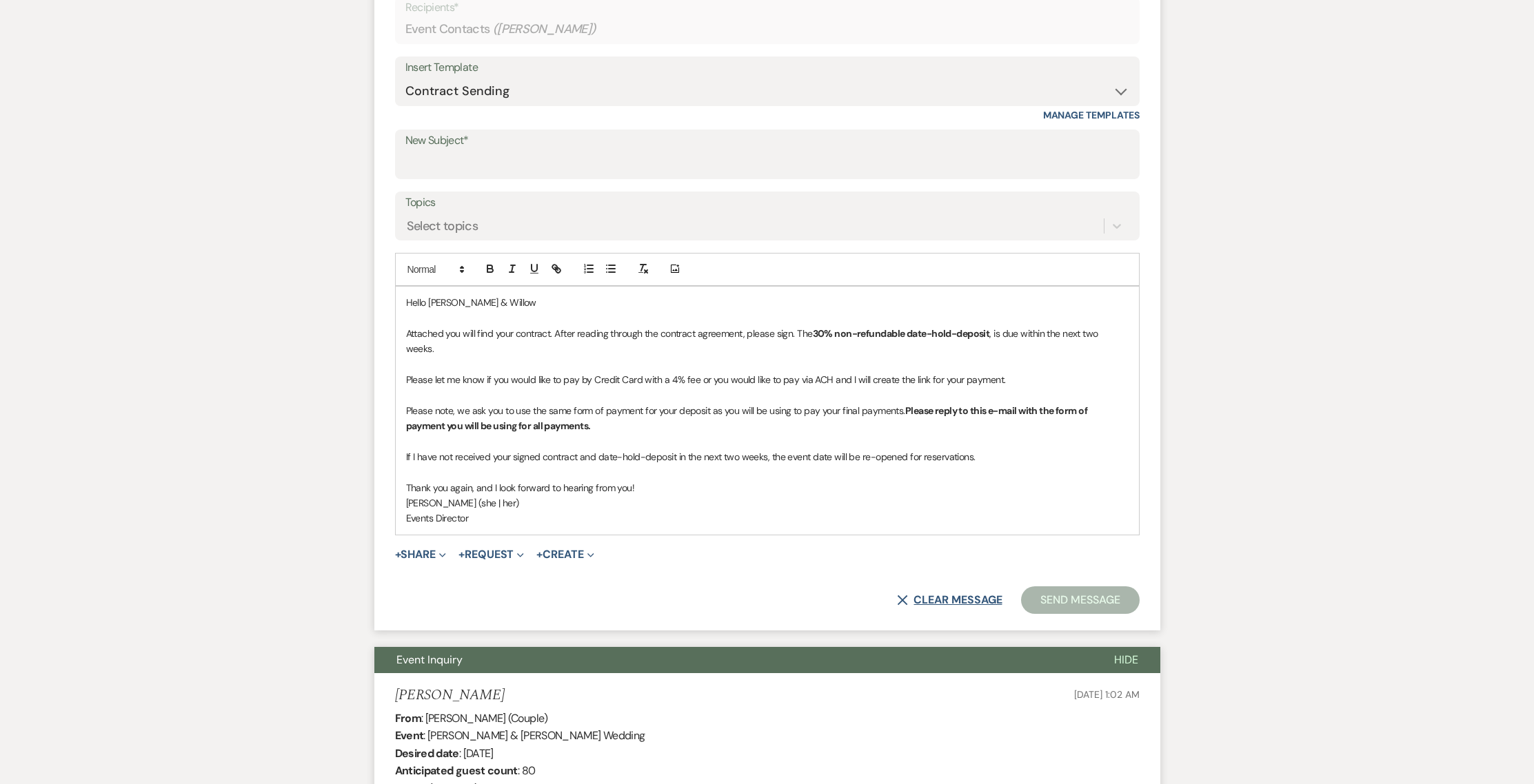
click at [938, 605] on button "X Clear message" at bounding box center [949, 600] width 105 height 11
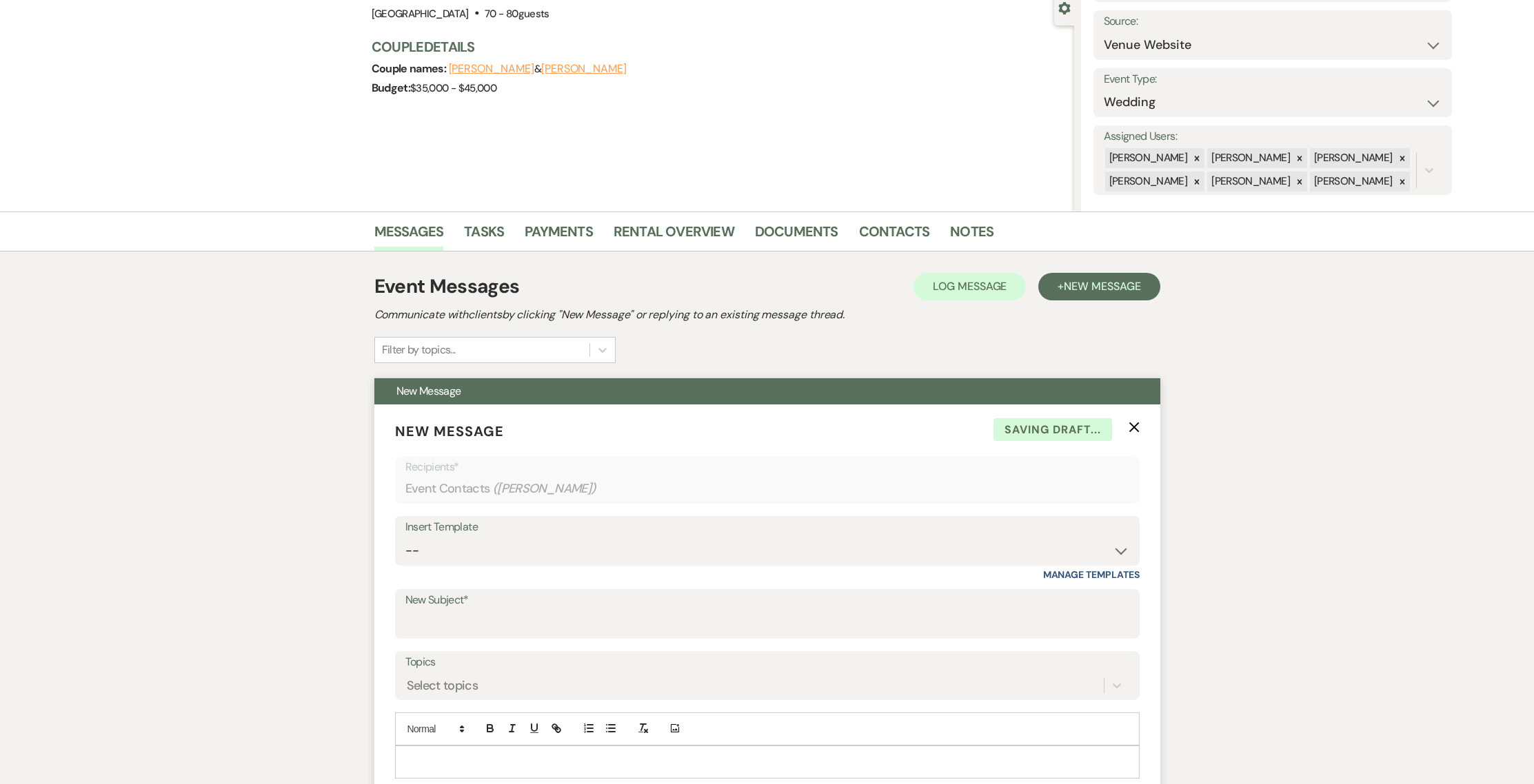
scroll to position [210, 0]
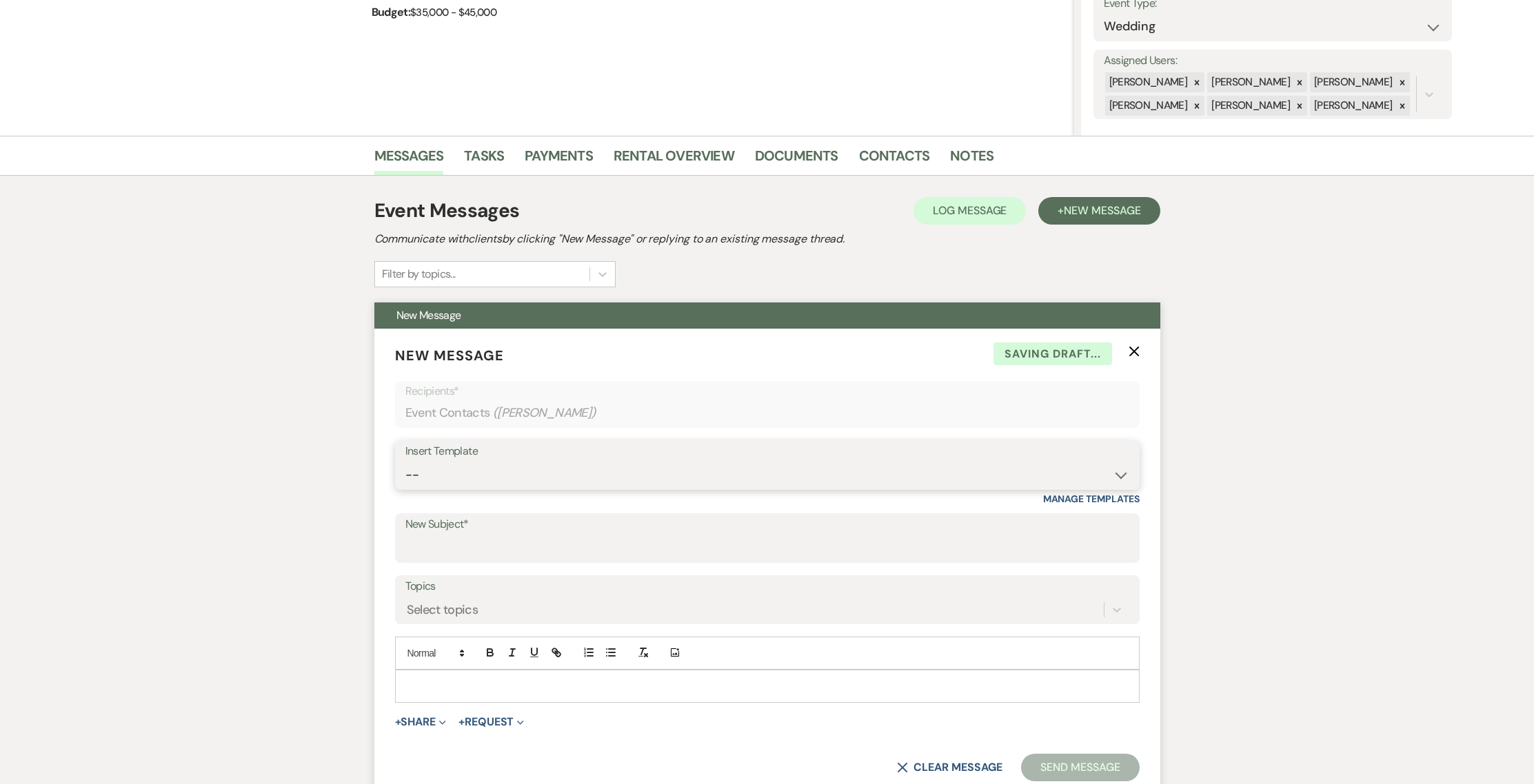
click at [995, 484] on select "-- Weven Planning Portal Introduction (Booked Events) 1st planning email ([PERS…" at bounding box center [767, 475] width 724 height 27
select select "886"
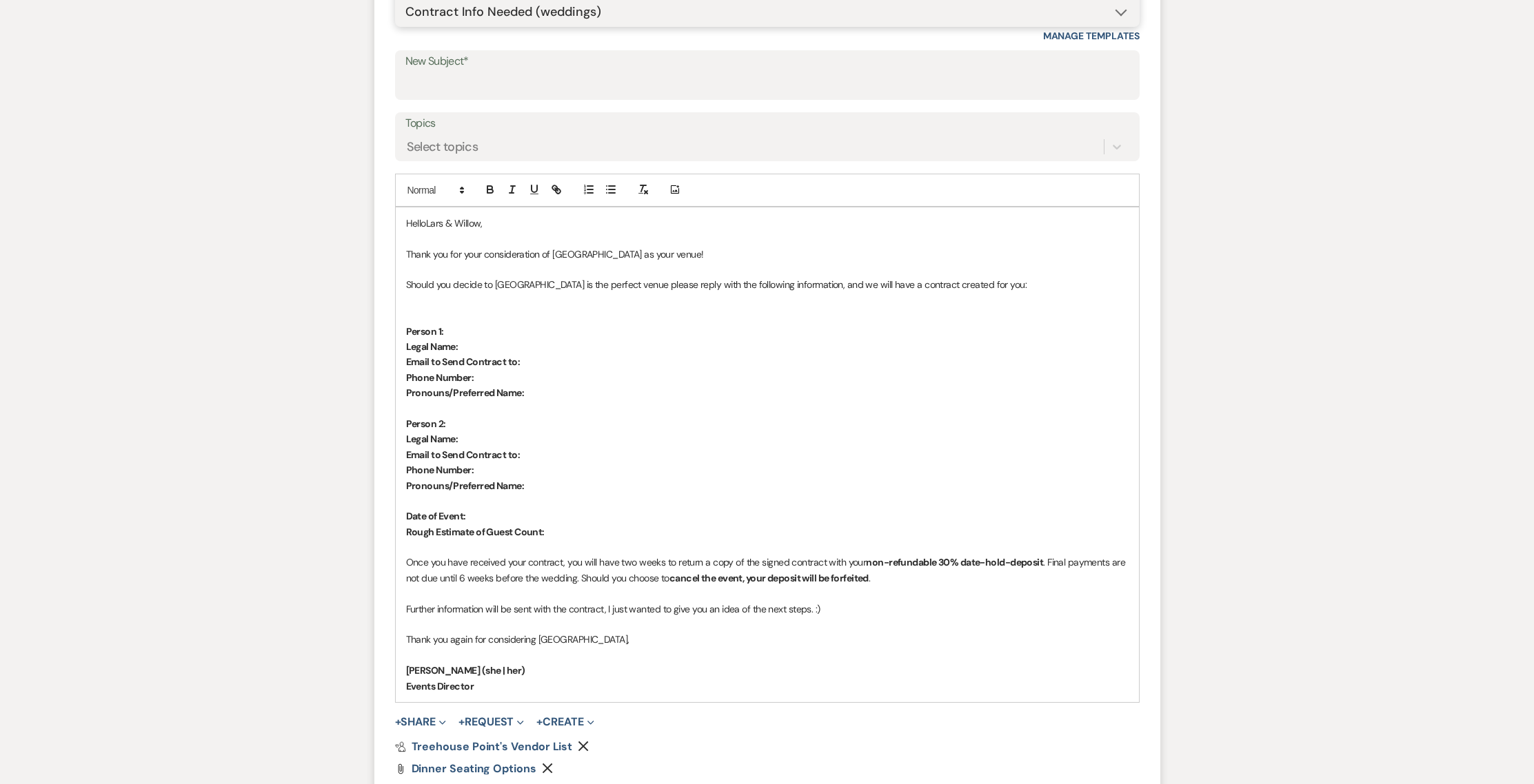
scroll to position [676, 0]
drag, startPoint x: 510, startPoint y: 662, endPoint x: 407, endPoint y: 664, distance: 103.0
click at [407, 664] on p "[PERSON_NAME] (she | her)" at bounding box center [767, 668] width 722 height 15
click at [412, 680] on strong "Events Director" at bounding box center [440, 683] width 68 height 12
click at [408, 683] on strong "Events Director" at bounding box center [440, 683] width 68 height 12
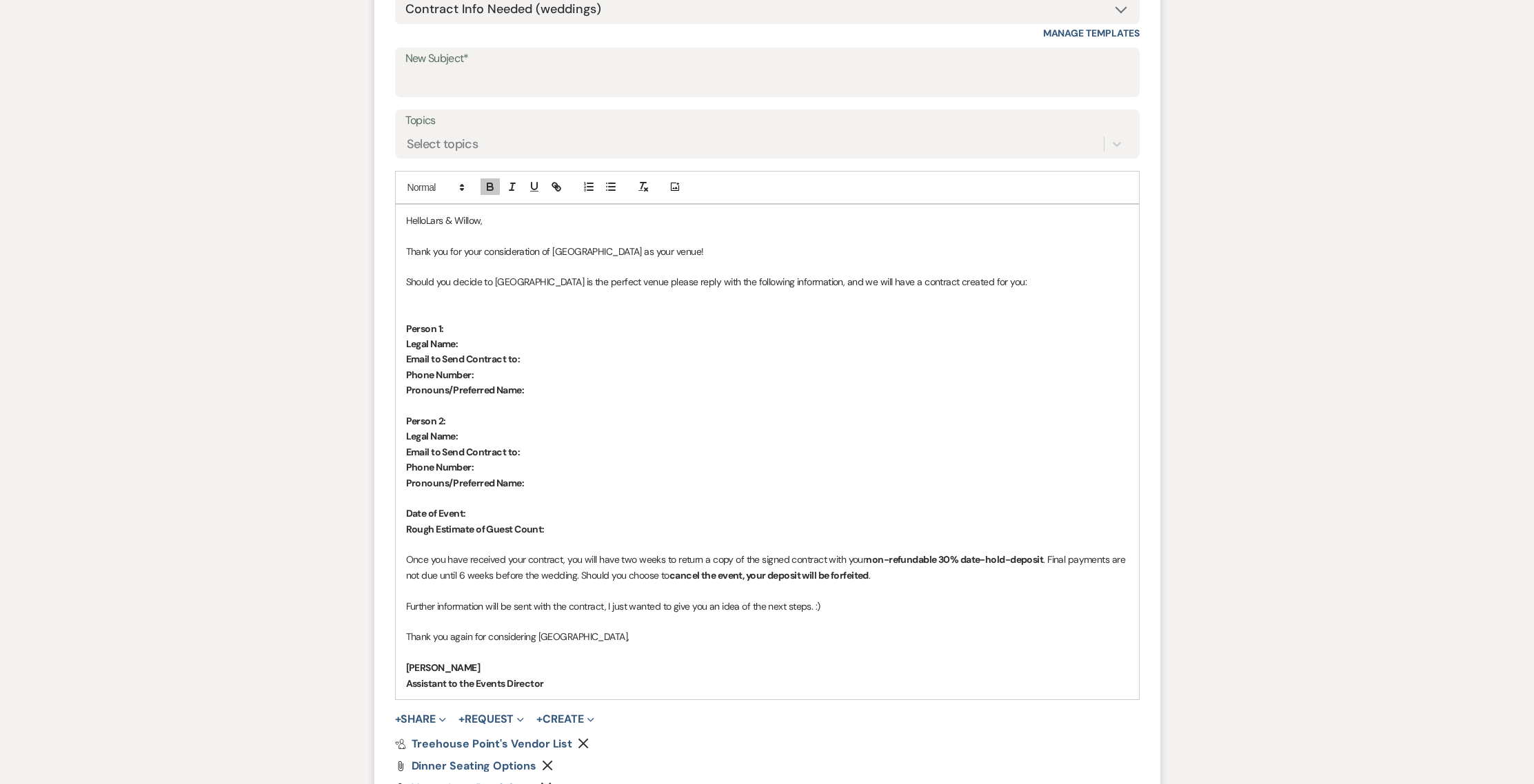
click at [566, 648] on p at bounding box center [767, 653] width 722 height 15
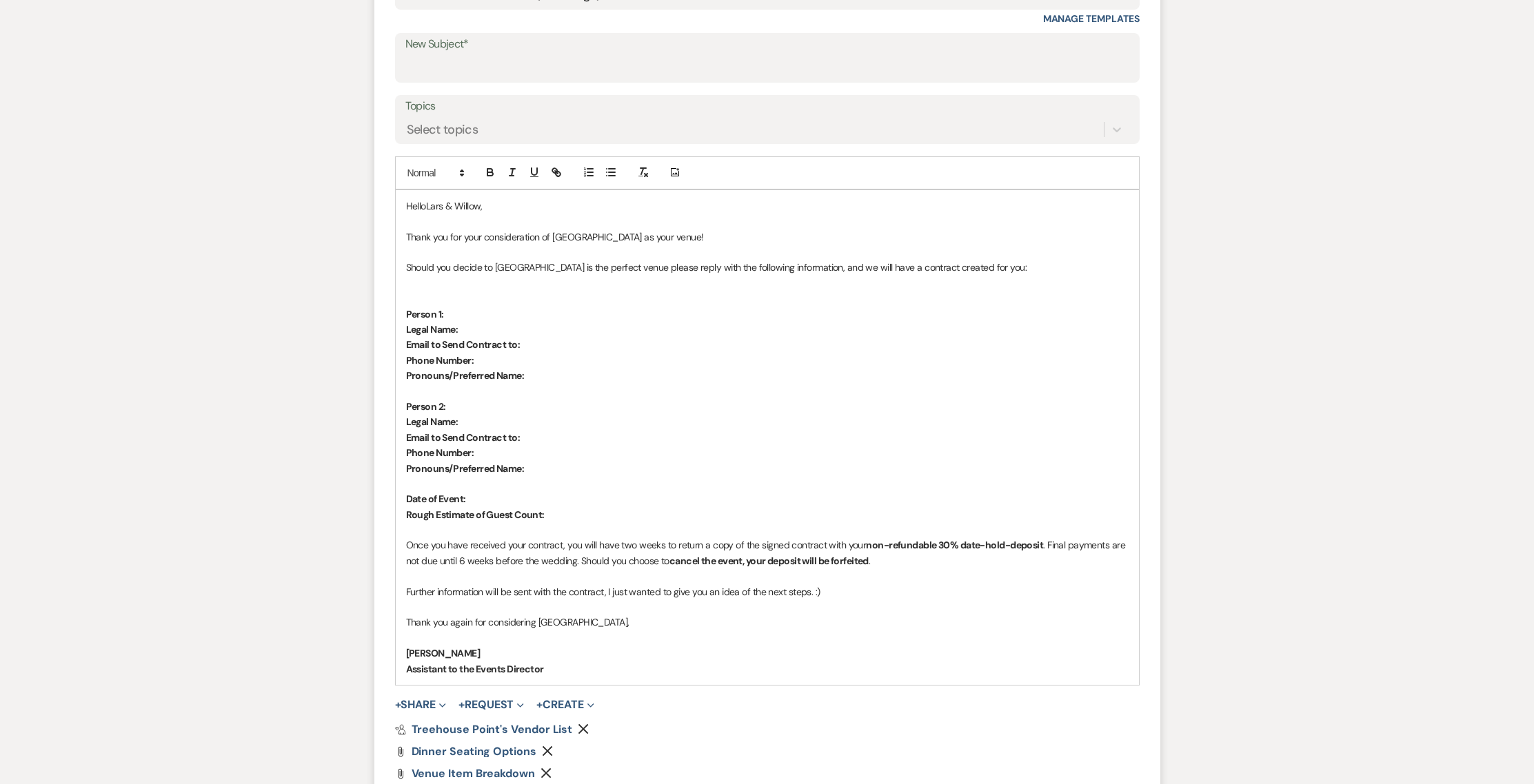
scroll to position [687, 0]
drag, startPoint x: 497, startPoint y: 212, endPoint x: 416, endPoint y: 218, distance: 81.2
click at [416, 218] on div "HelloLars & [PERSON_NAME], Thank you for your consideration of [GEOGRAPHIC_DATA…" at bounding box center [767, 441] width 743 height 495
drag, startPoint x: 413, startPoint y: 206, endPoint x: 483, endPoint y: 221, distance: 71.6
click at [482, 221] on div "HelloLars & [PERSON_NAME], Thank you for your consideration of [GEOGRAPHIC_DATA…" at bounding box center [767, 441] width 743 height 495
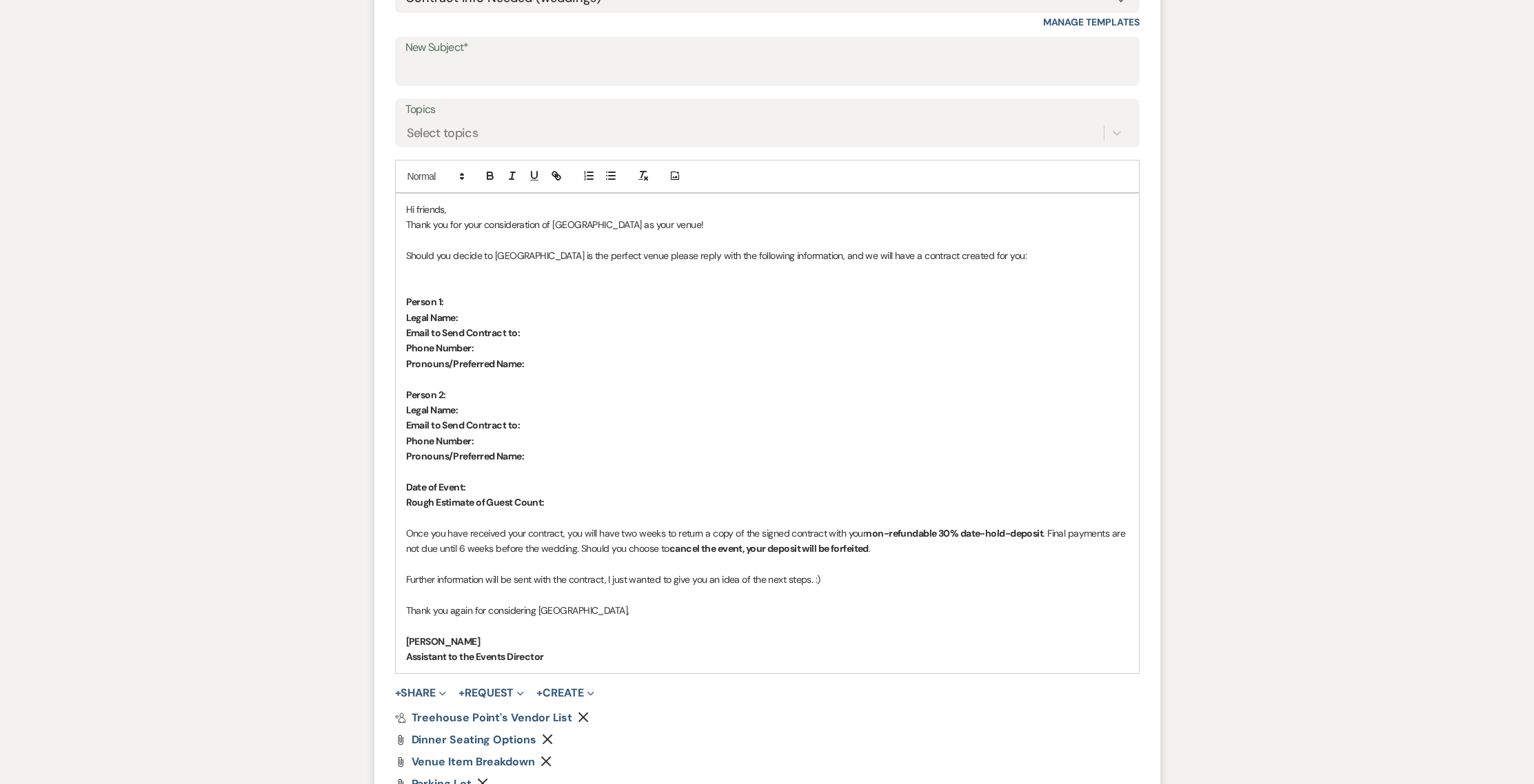
click at [403, 225] on div "Hi friends, Thank you for your consideration of [GEOGRAPHIC_DATA] as your venue…" at bounding box center [767, 433] width 743 height 479
click at [953, 219] on p "It was nice getting to know you and put faces to names. Thank you for your cons…" at bounding box center [767, 225] width 722 height 15
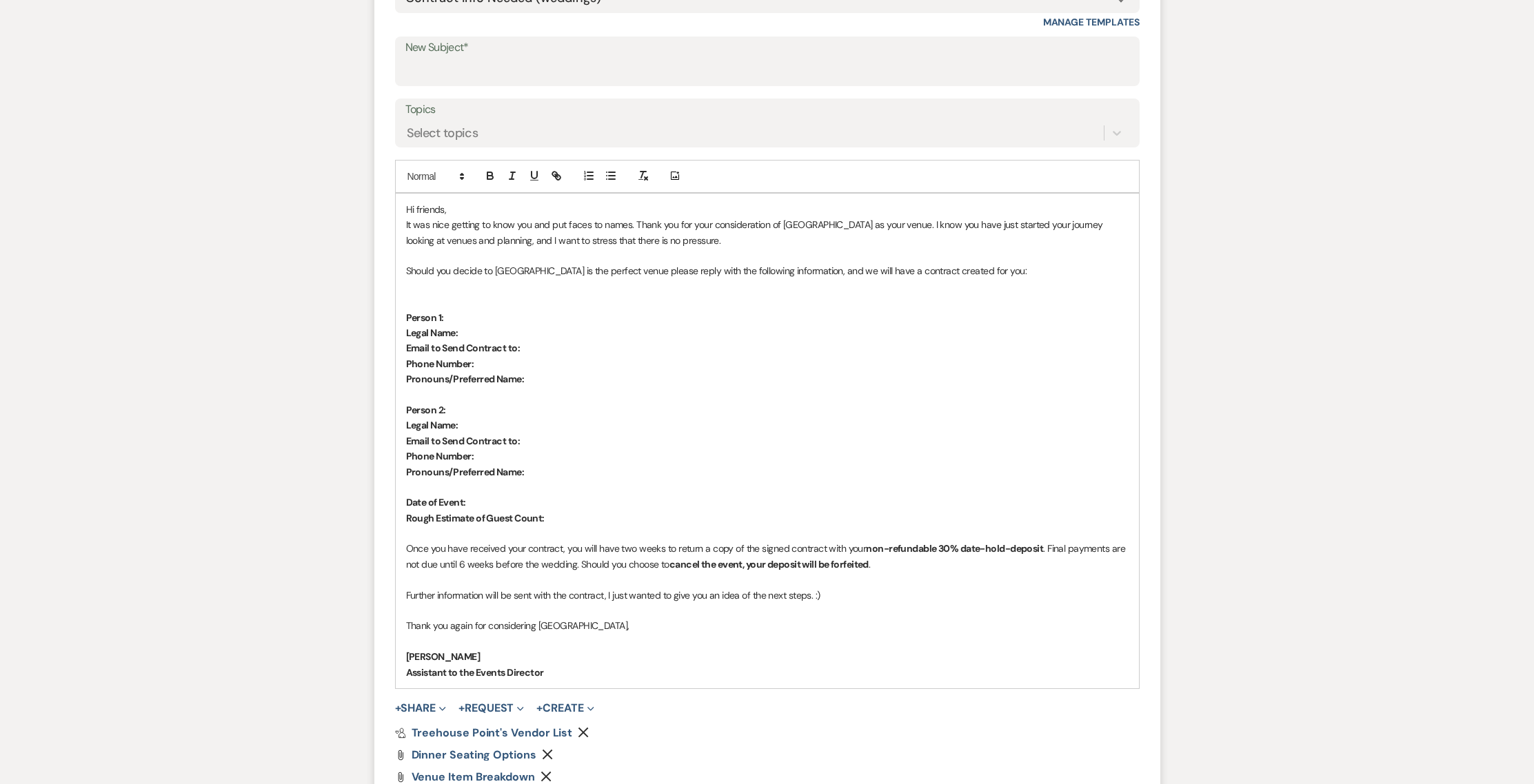
click at [401, 269] on div "Hi friends, It was nice getting to know you and put faces to names. Thank you f…" at bounding box center [767, 441] width 743 height 495
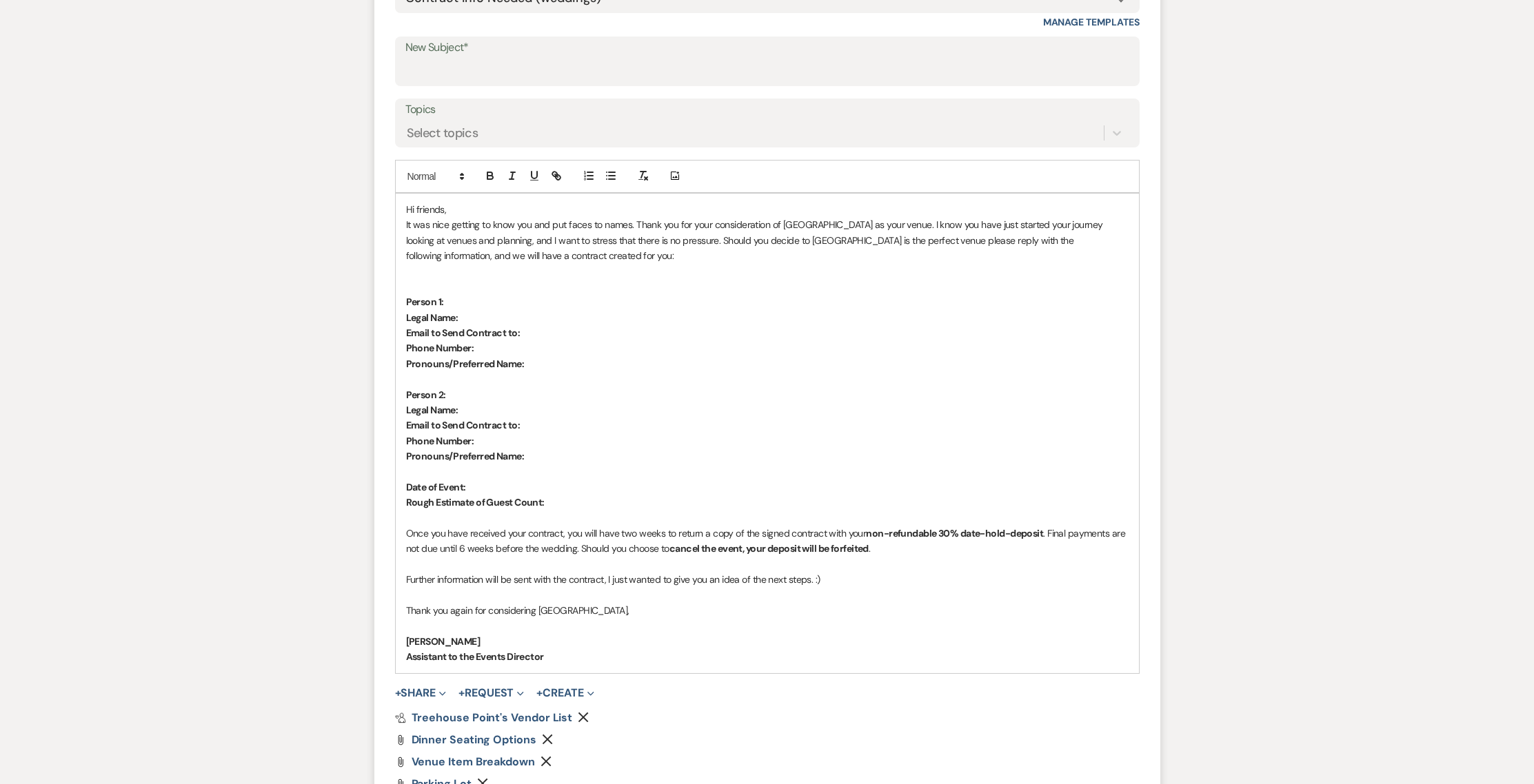
click at [708, 240] on p "It was nice getting to know you and put faces to names. Thank you for your cons…" at bounding box center [767, 240] width 722 height 46
drag, startPoint x: 838, startPoint y: 240, endPoint x: 870, endPoint y: 241, distance: 32.0
click at [870, 241] on p "It was nice getting to know you and put faces to names. Thank you for your cons…" at bounding box center [767, 240] width 722 height 46
click at [881, 240] on p "It was nice getting to know you and put faces to names. Thank you for your cons…" at bounding box center [767, 240] width 722 height 46
click at [1086, 239] on p "It was nice getting to know you and put faces to names. Thank you for your cons…" at bounding box center [767, 240] width 722 height 46
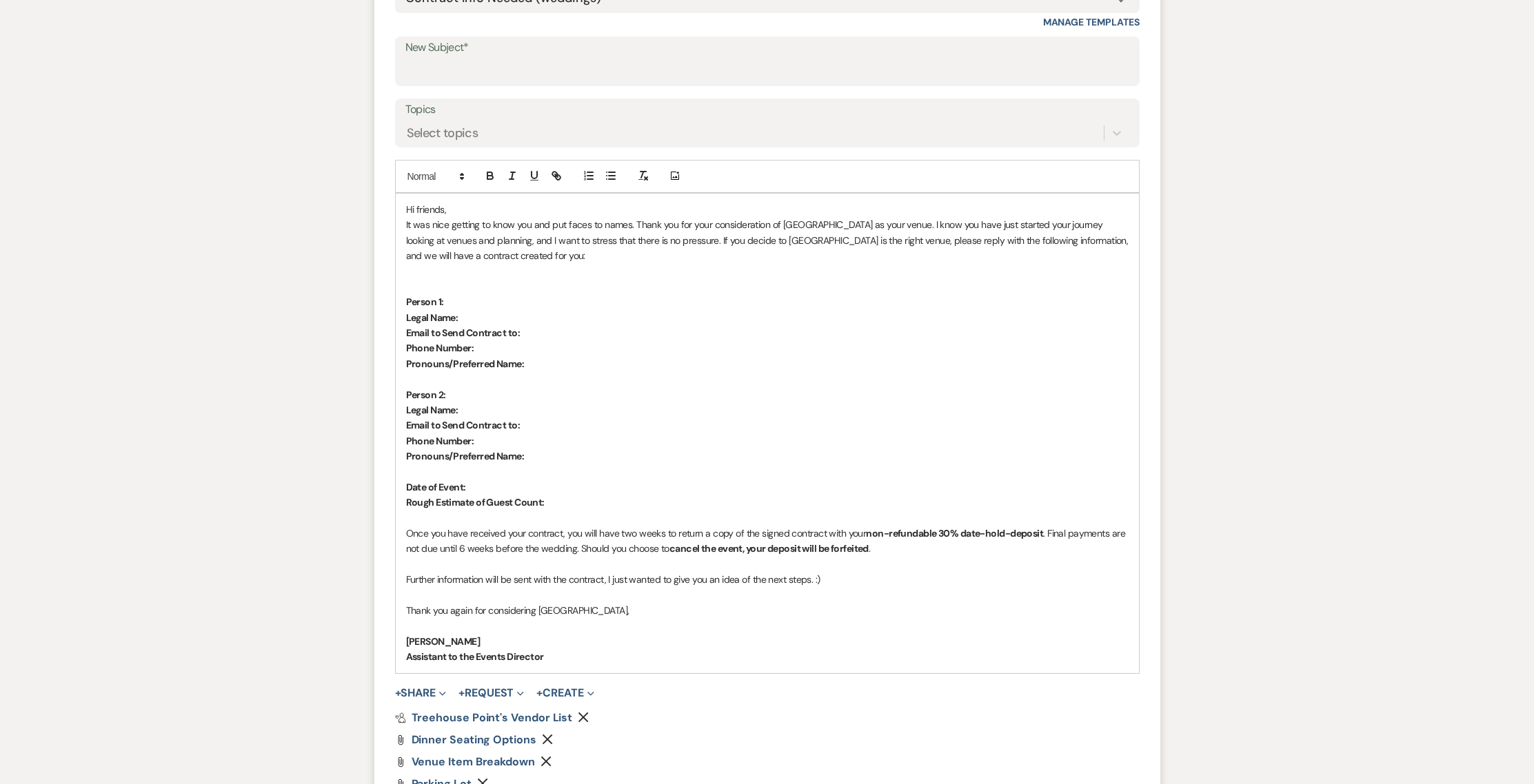
click at [1092, 237] on p "It was nice getting to know you and put faces to names. Thank you for your cons…" at bounding box center [767, 240] width 722 height 46
drag, startPoint x: 449, startPoint y: 250, endPoint x: 480, endPoint y: 248, distance: 31.1
click at [480, 248] on p "It was nice getting to know you and put faces to names. Thank you for your cons…" at bounding box center [767, 240] width 722 height 46
click at [615, 344] on p "Phone Number:" at bounding box center [767, 349] width 722 height 15
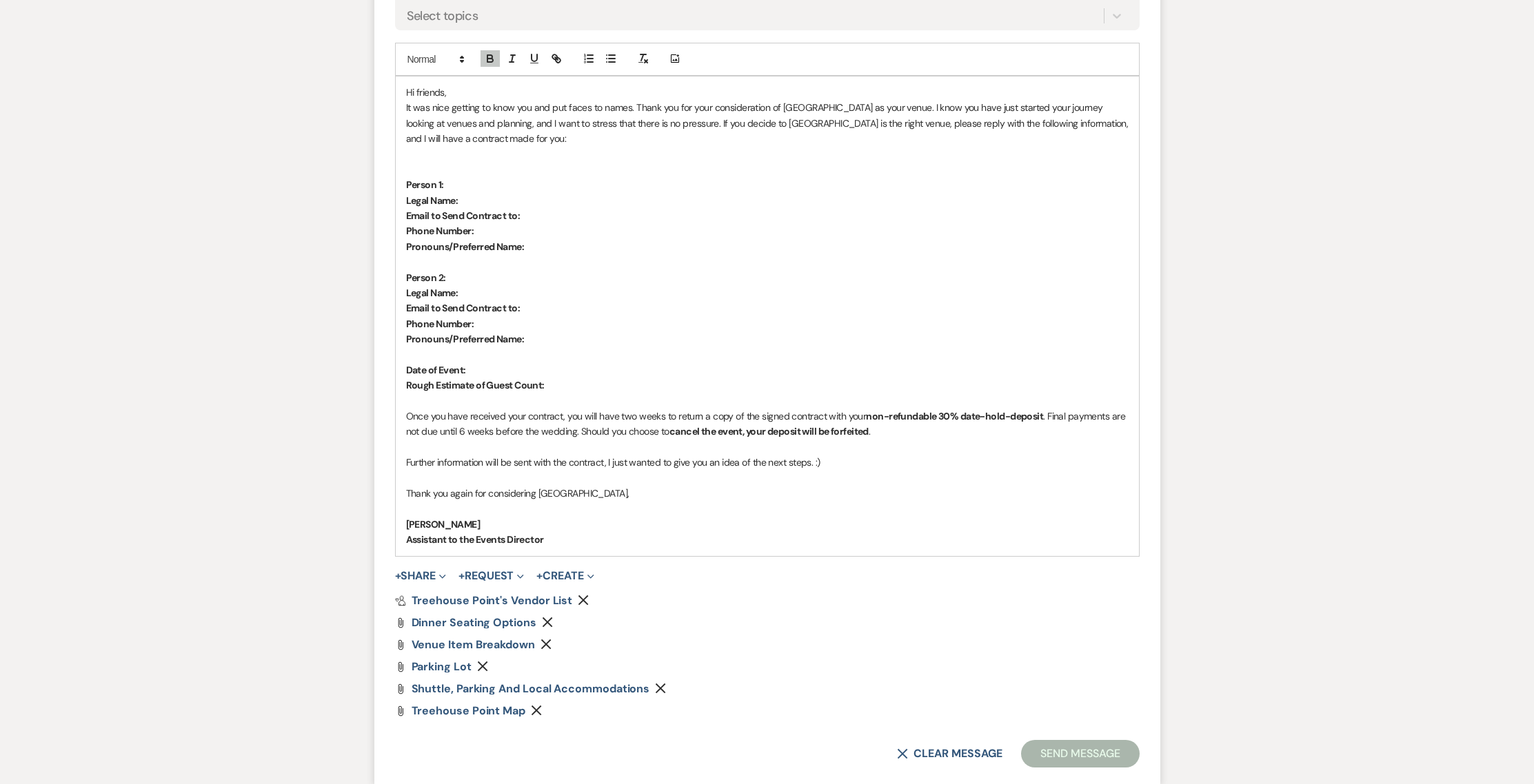
scroll to position [801, 0]
click at [535, 145] on p "It was nice getting to know you and put faces to names. Thank you for your cons…" at bounding box center [767, 126] width 722 height 46
click at [679, 120] on p "It was nice getting to know you and put faces to names. Thank you for your cons…" at bounding box center [767, 126] width 722 height 46
click at [694, 146] on p "It was nice getting to know you and put faces to names. Thank you for your cons…" at bounding box center [767, 126] width 722 height 46
click at [814, 466] on p "Further information will be sent with the contract, I just wanted to give you a…" at bounding box center [767, 466] width 722 height 15
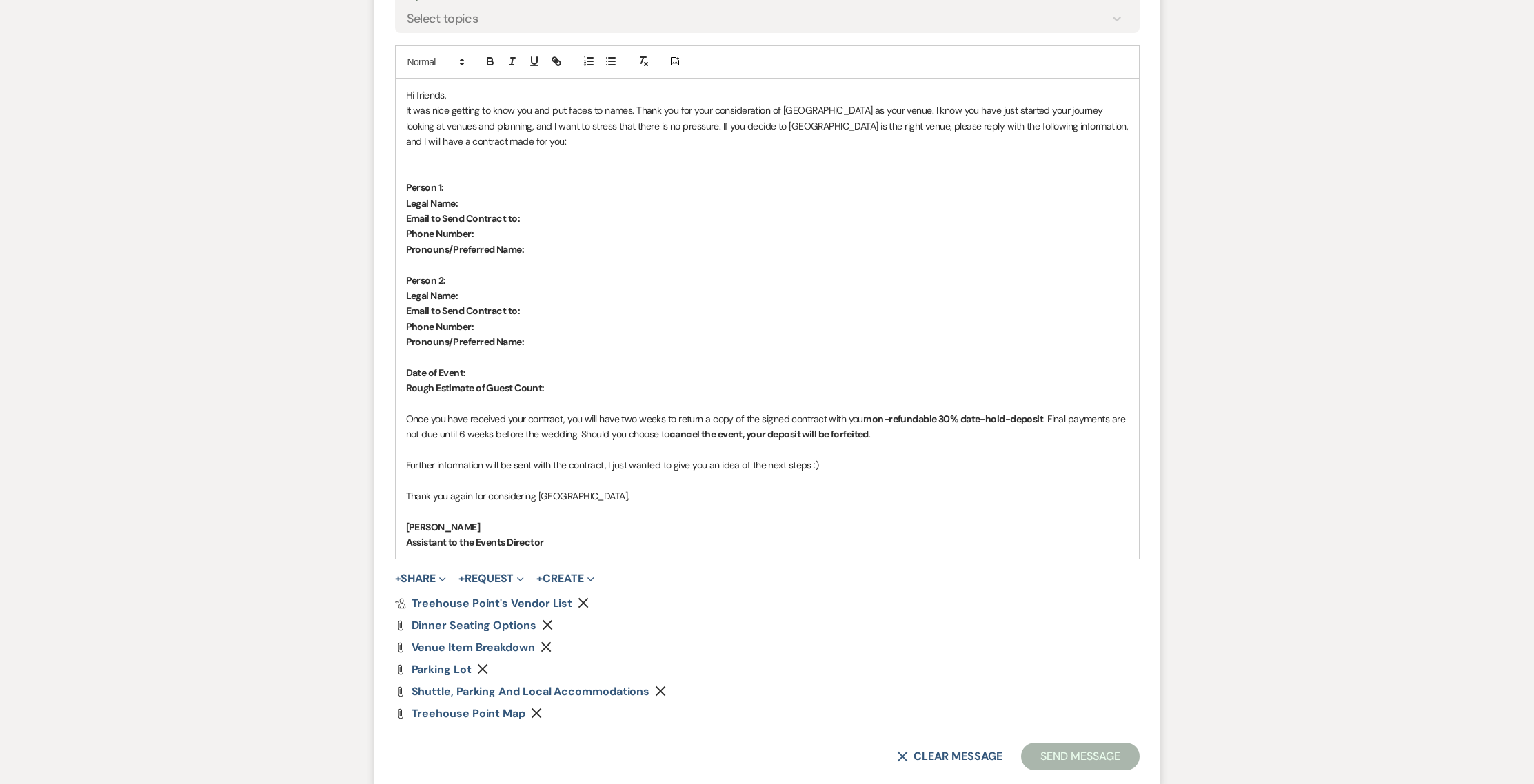
click at [401, 463] on div "Hi friends, It was nice getting to know you and put faces to names. Thank you f…" at bounding box center [767, 318] width 743 height 479
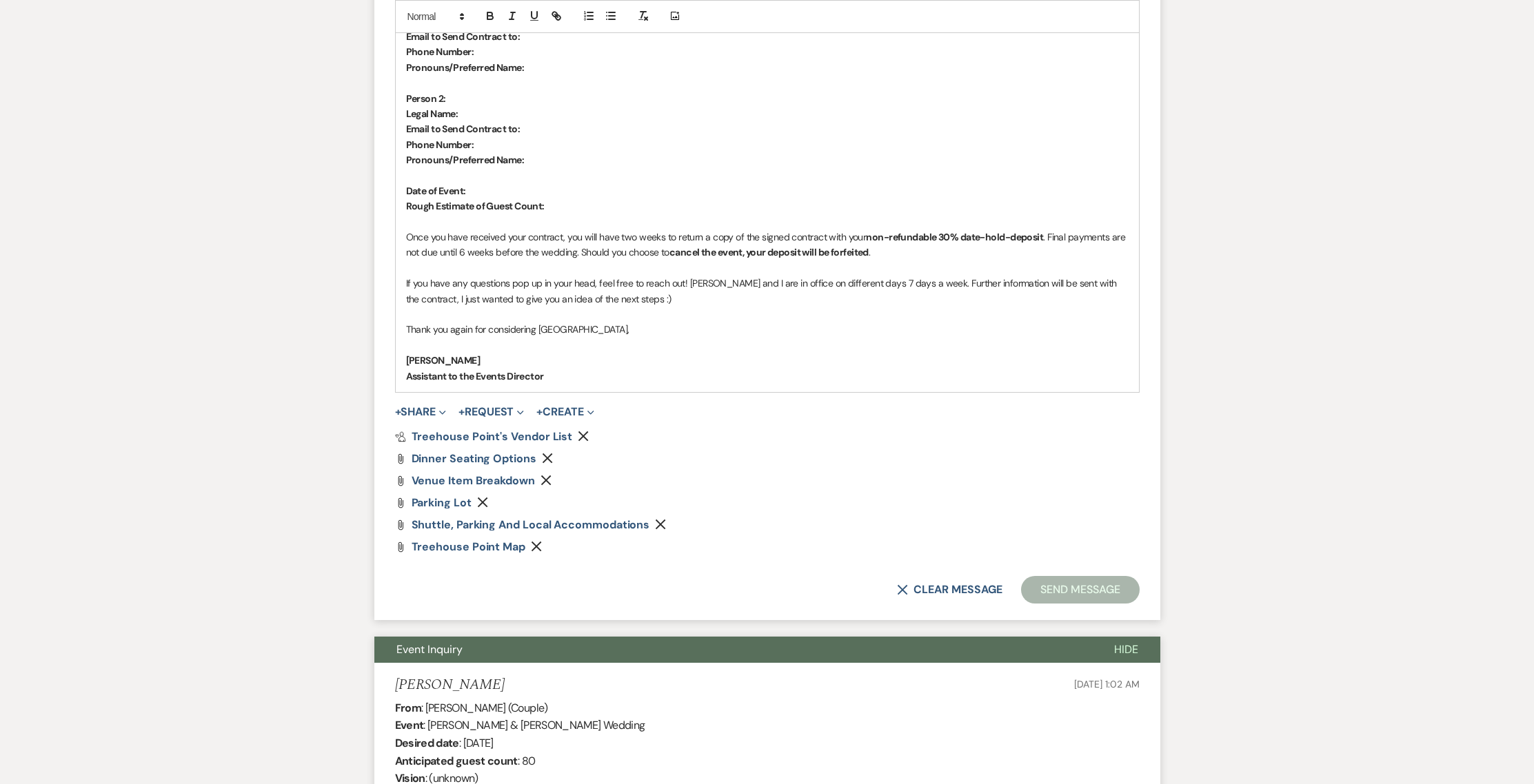
scroll to position [640, 0]
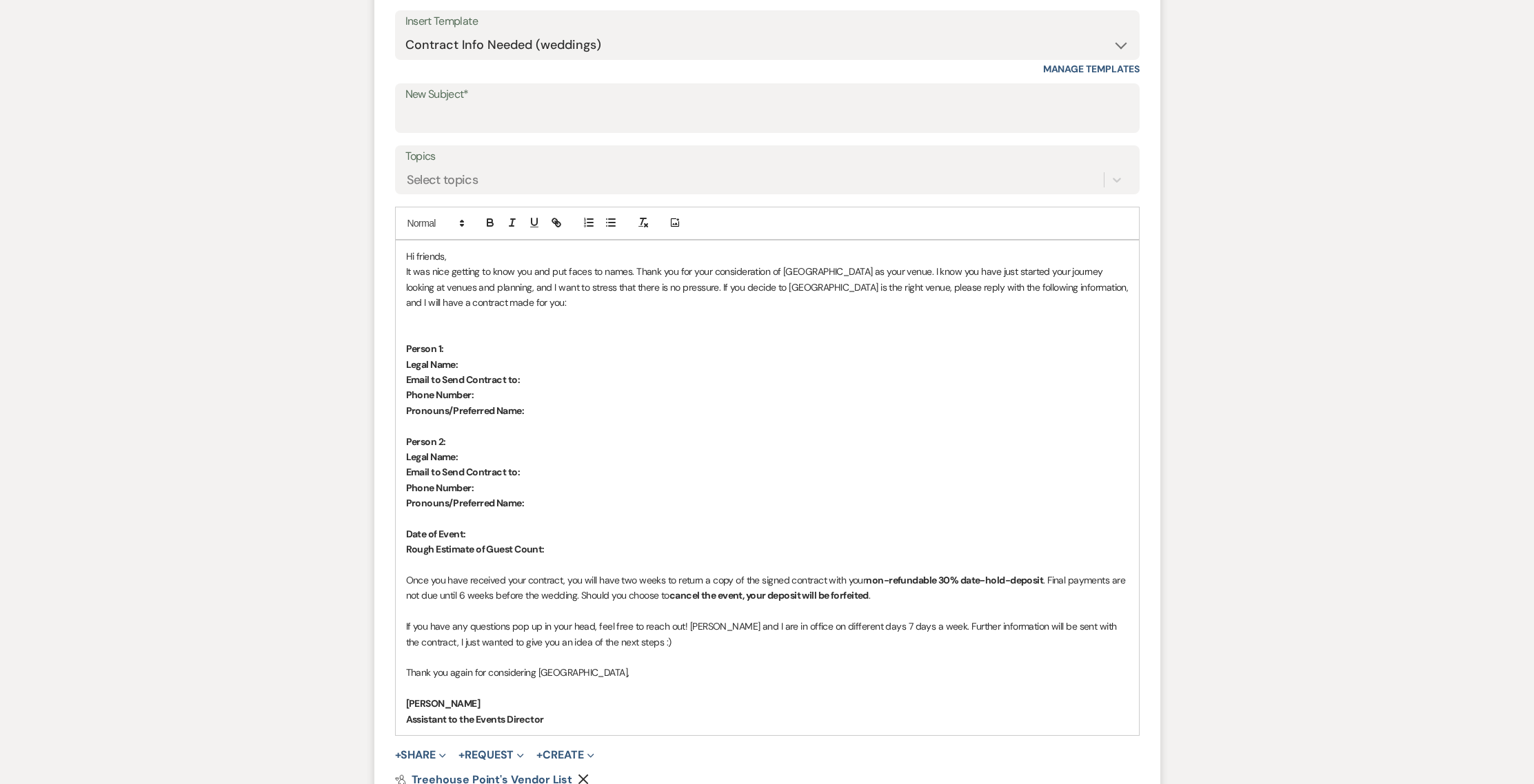
click at [513, 91] on label "New Subject*" at bounding box center [767, 95] width 724 height 20
click at [513, 105] on input "New Subject*" at bounding box center [767, 118] width 724 height 27
type input "Post Tour :)"
click at [702, 445] on p "Person 2:" at bounding box center [767, 442] width 722 height 15
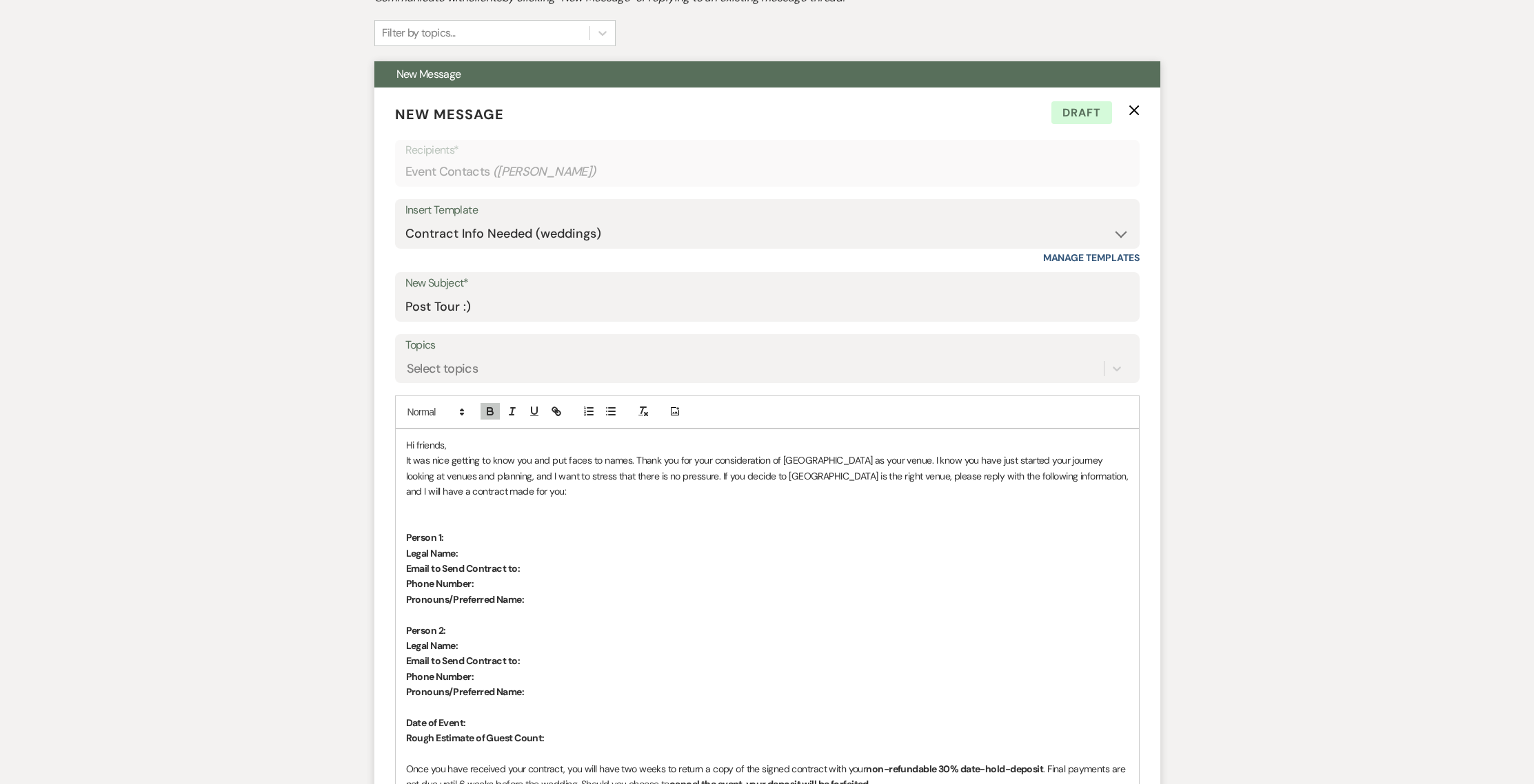
scroll to position [565, 0]
